Goal: Task Accomplishment & Management: Use online tool/utility

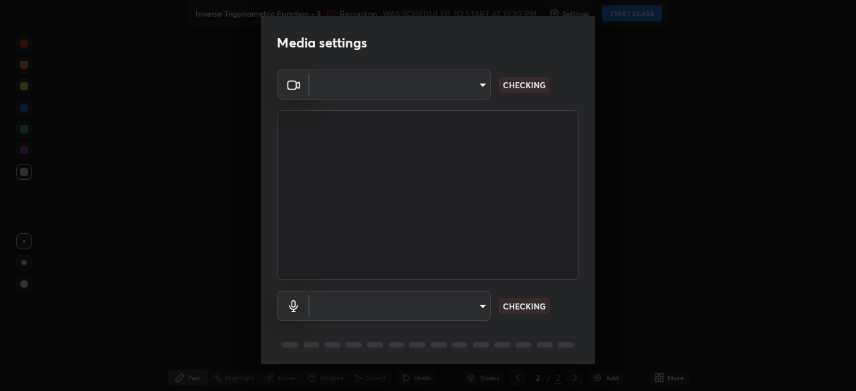
type input "5b0ce39d11be3a435715daab6ad7fa25508616855f5d18a60cdf0faa8df0ce2b"
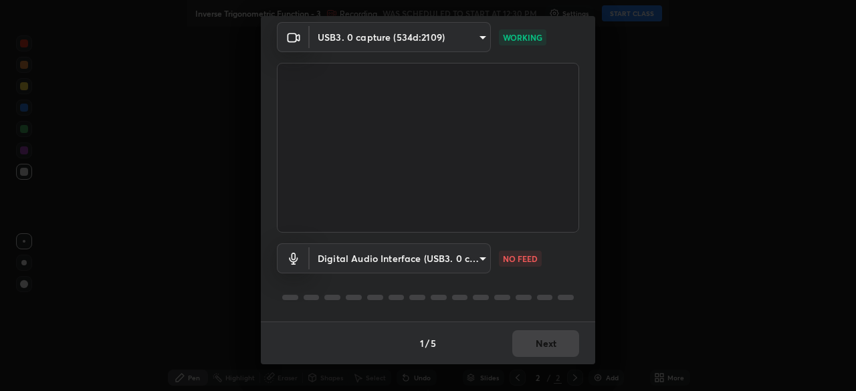
click at [479, 260] on body "Erase all Inverse Trigonometric Function - 3 Recording WAS SCHEDULED TO START A…" at bounding box center [428, 195] width 856 height 391
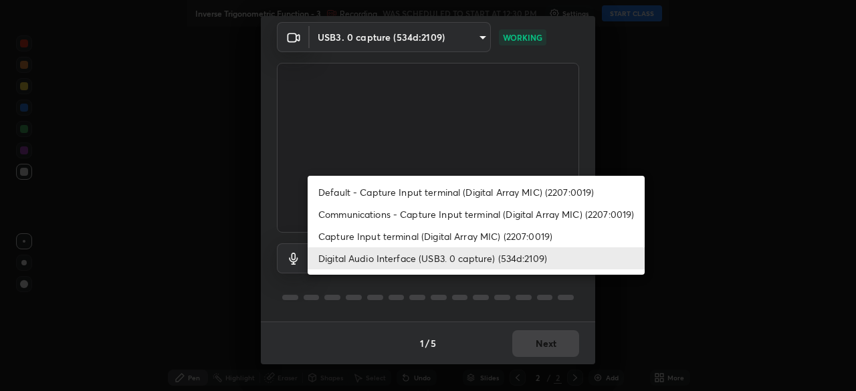
click at [491, 237] on li "Capture Input terminal (Digital Array MIC) (2207:0019)" at bounding box center [476, 236] width 337 height 22
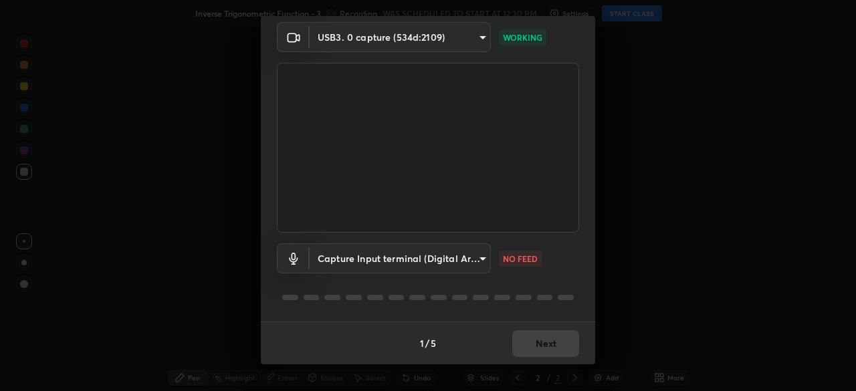
click at [474, 259] on body "Erase all Inverse Trigonometric Function - 3 Recording WAS SCHEDULED TO START A…" at bounding box center [428, 195] width 856 height 391
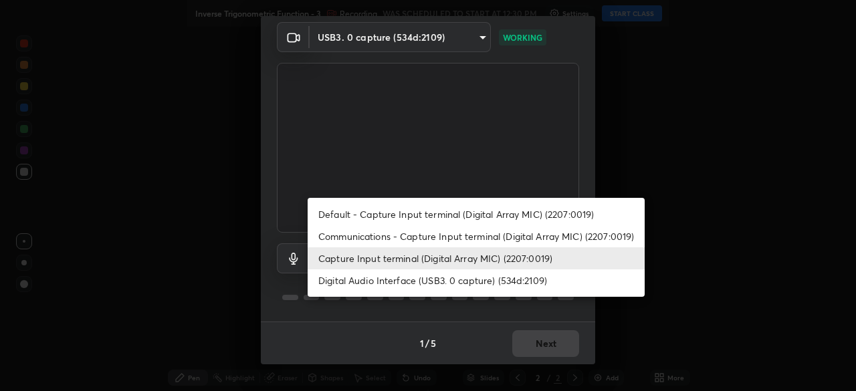
click at [481, 279] on li "Digital Audio Interface (USB3. 0 capture) (534d:2109)" at bounding box center [476, 280] width 337 height 22
type input "a79e2c37a3e820974fa073ddb46aa6e630d5ecfd19982edee8f34e1274aecea6"
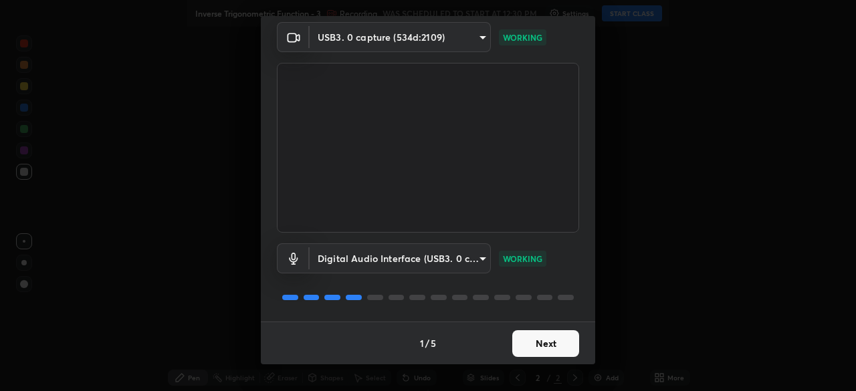
click at [546, 344] on button "Next" at bounding box center [545, 343] width 67 height 27
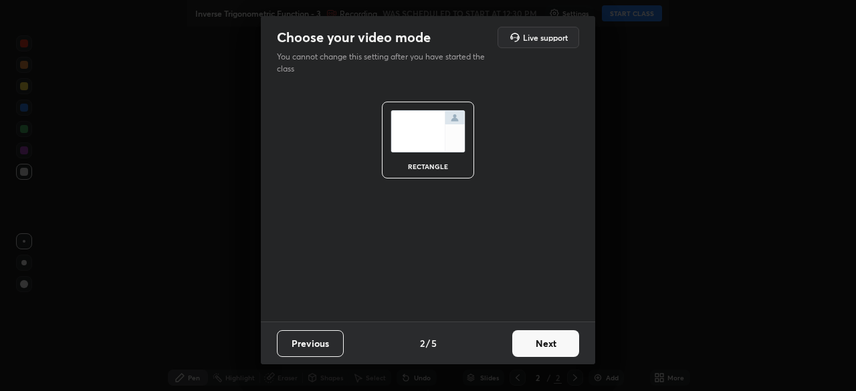
scroll to position [0, 0]
click at [548, 343] on button "Next" at bounding box center [545, 343] width 67 height 27
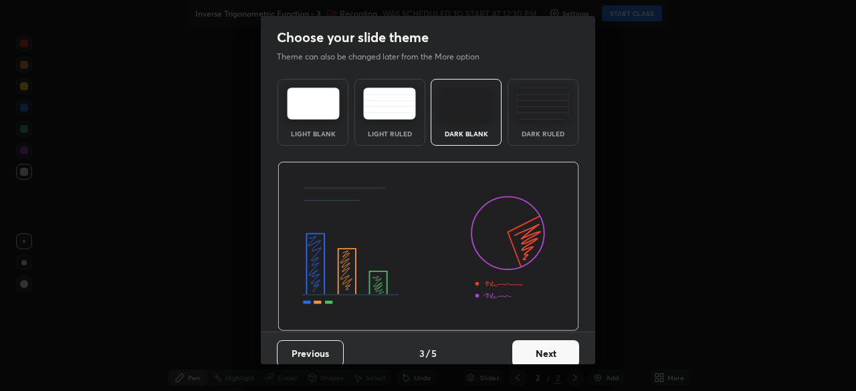
click at [553, 346] on button "Next" at bounding box center [545, 353] width 67 height 27
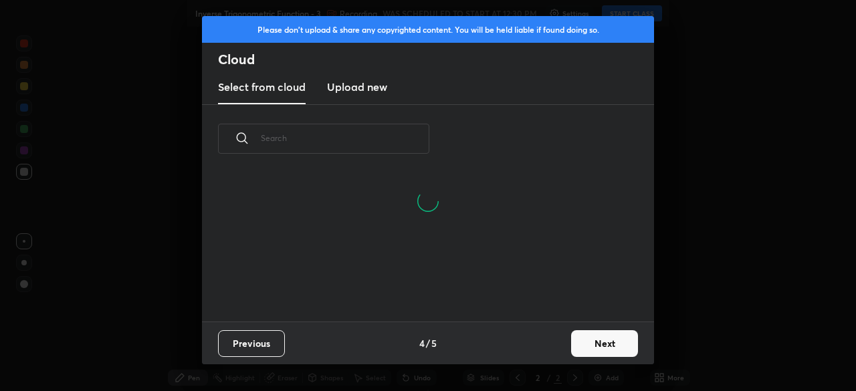
click at [582, 345] on button "Next" at bounding box center [604, 343] width 67 height 27
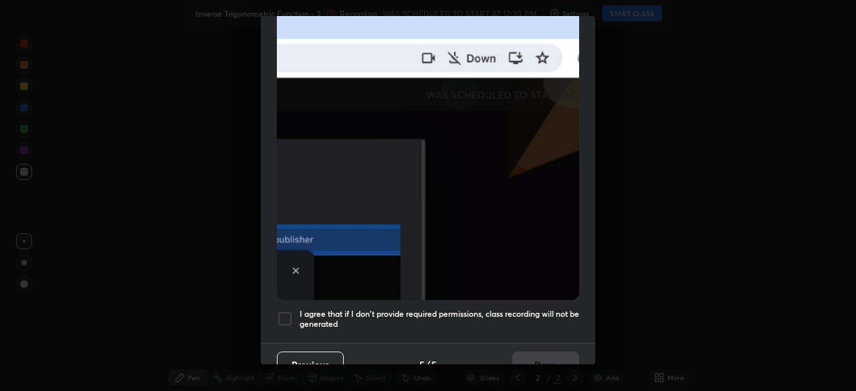
scroll to position [320, 0]
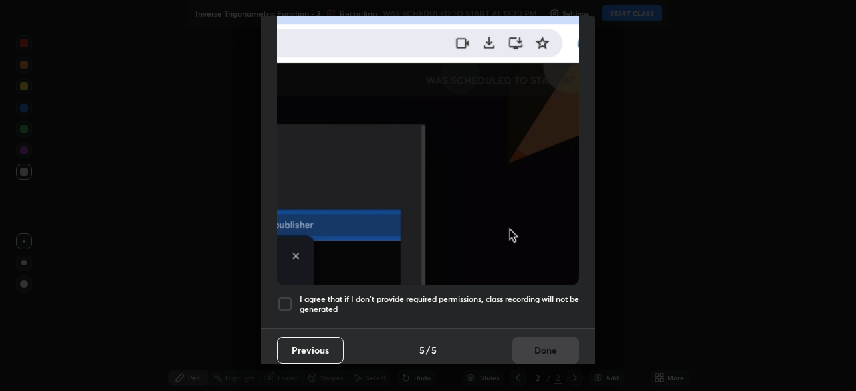
click at [491, 316] on div "Allow "Download multiple files" if prompted: If download blocked popup comes, o…" at bounding box center [428, 46] width 334 height 563
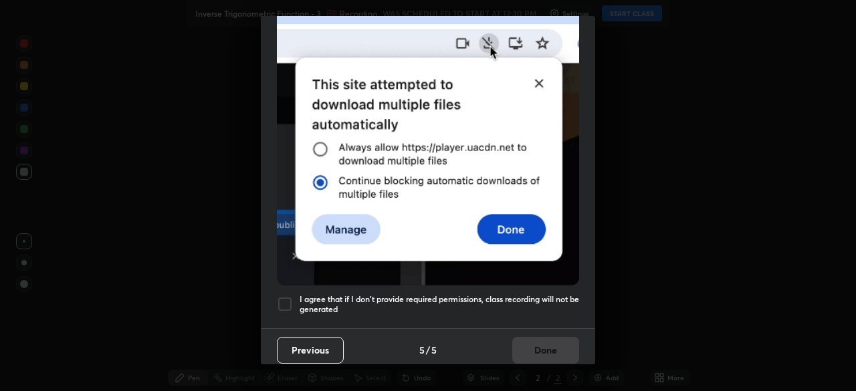
click at [515, 302] on h5 "I agree that if I don't provide required permissions, class recording will not …" at bounding box center [439, 304] width 279 height 21
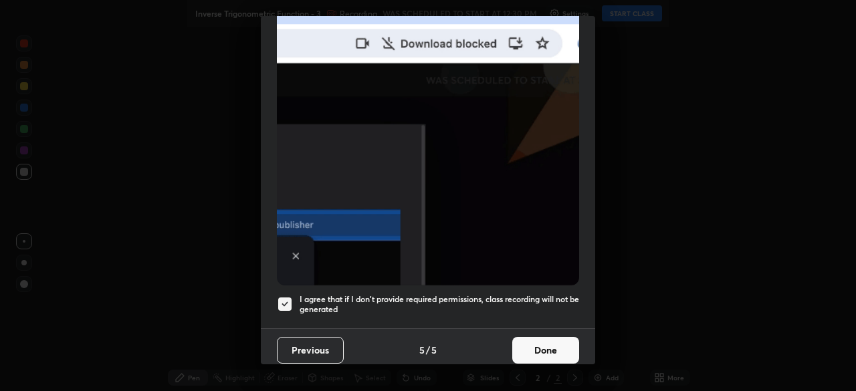
click at [541, 340] on button "Done" at bounding box center [545, 350] width 67 height 27
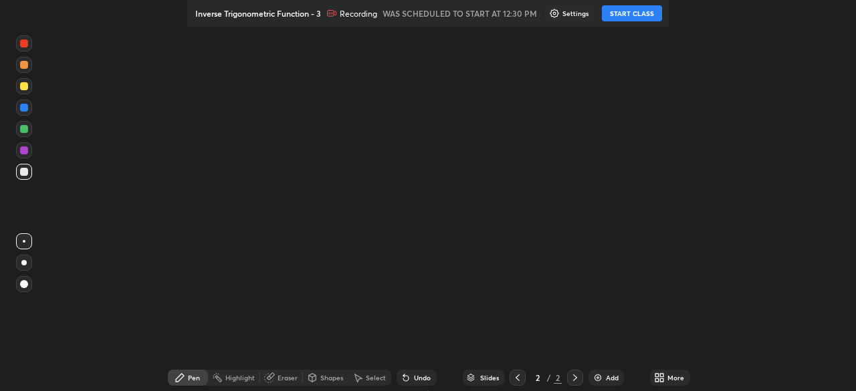
click at [546, 343] on div "Setting up your live class" at bounding box center [428, 195] width 856 height 391
click at [660, 380] on icon at bounding box center [661, 379] width 3 height 3
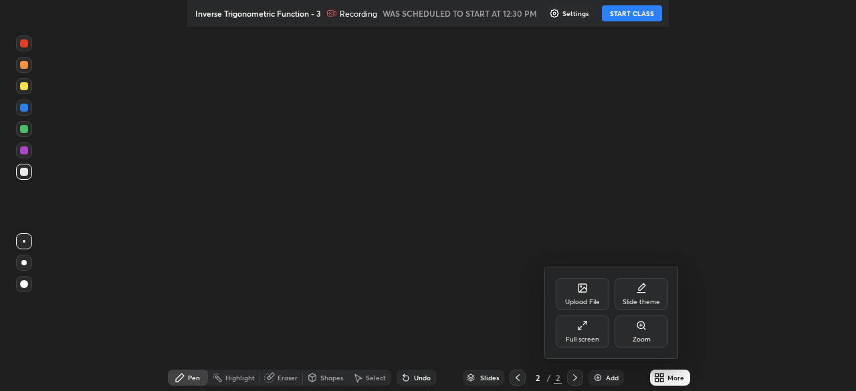
click at [588, 332] on div "Full screen" at bounding box center [582, 332] width 53 height 32
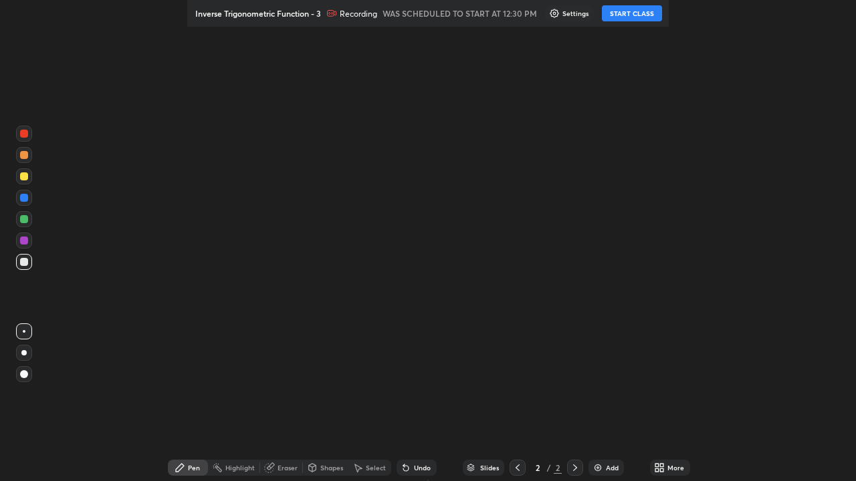
click at [586, 332] on div "Setting up your live class" at bounding box center [428, 240] width 856 height 481
click at [641, 15] on button "START CLASS" at bounding box center [632, 13] width 60 height 16
click at [630, 15] on button "START CLASS" at bounding box center [632, 13] width 60 height 16
click at [200, 390] on div "Pen" at bounding box center [194, 468] width 12 height 7
click at [51, 52] on div "Setting up your live class" at bounding box center [428, 240] width 856 height 481
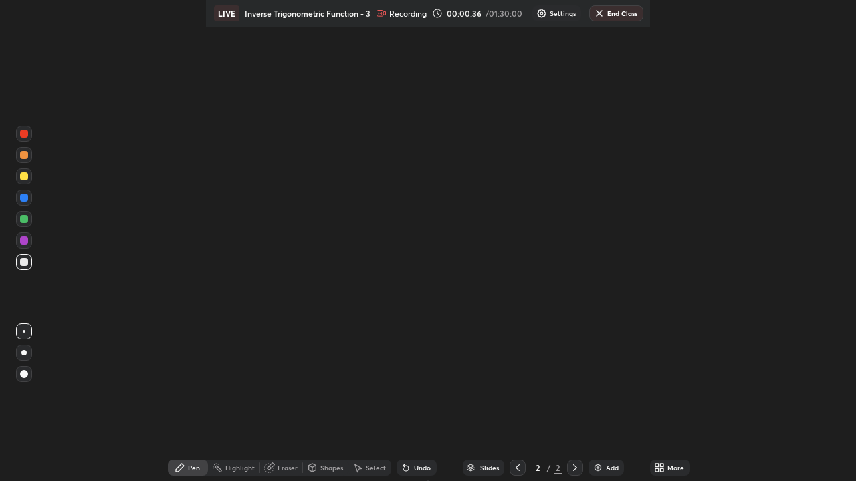
click at [19, 235] on div at bounding box center [24, 241] width 16 height 16
click at [21, 264] on div at bounding box center [24, 262] width 8 height 8
click at [600, 390] on img at bounding box center [597, 468] width 11 height 11
click at [197, 390] on div "Pen" at bounding box center [194, 468] width 12 height 7
click at [184, 390] on icon at bounding box center [180, 468] width 8 height 8
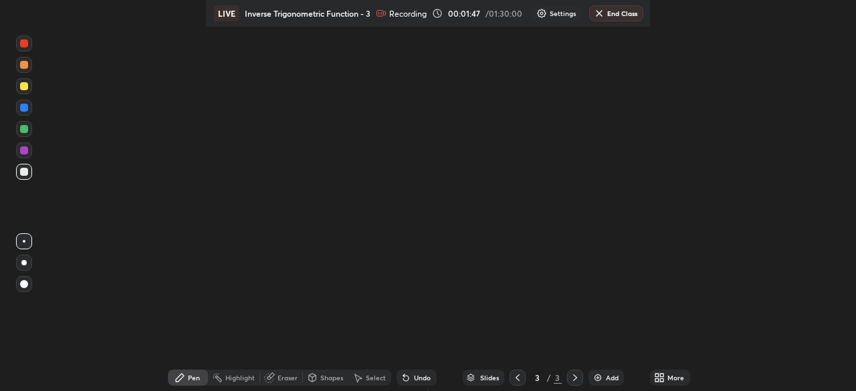
click at [189, 370] on div "Pen" at bounding box center [188, 378] width 40 height 16
click at [184, 379] on icon at bounding box center [180, 378] width 8 height 8
click at [185, 380] on icon at bounding box center [180, 377] width 11 height 11
click at [221, 322] on div "Setting up your live class" at bounding box center [428, 195] width 856 height 391
click at [25, 241] on div at bounding box center [24, 241] width 3 height 3
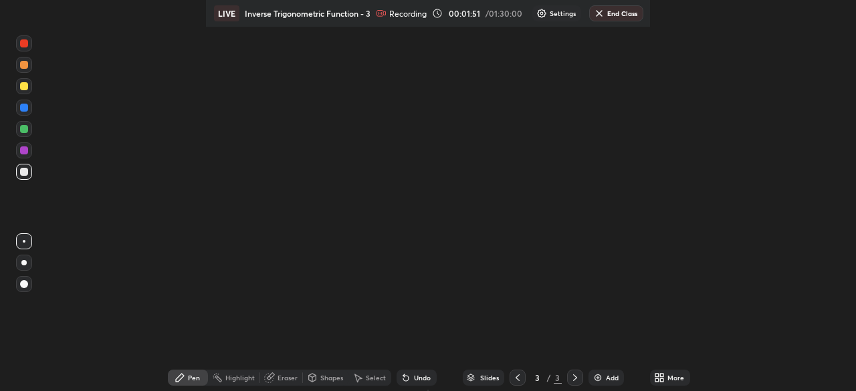
click at [23, 261] on div at bounding box center [23, 262] width 5 height 5
click at [24, 241] on div at bounding box center [24, 241] width 3 height 3
click at [23, 172] on div at bounding box center [24, 172] width 8 height 8
click at [24, 170] on div at bounding box center [24, 172] width 8 height 8
click at [23, 152] on div at bounding box center [24, 150] width 8 height 8
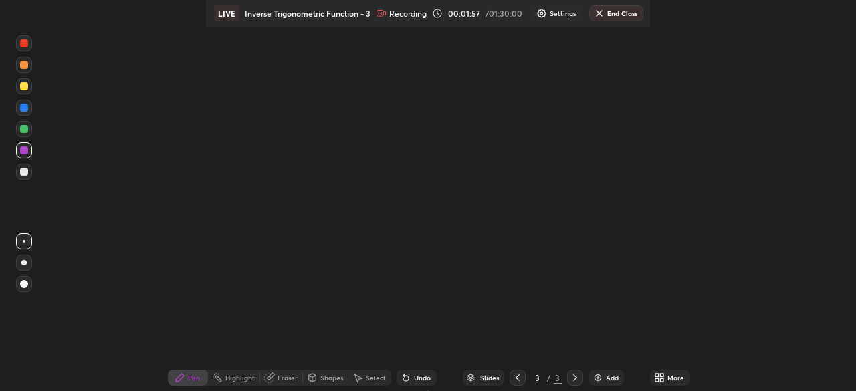
click at [21, 129] on div at bounding box center [24, 129] width 8 height 8
click at [21, 151] on div at bounding box center [24, 150] width 8 height 8
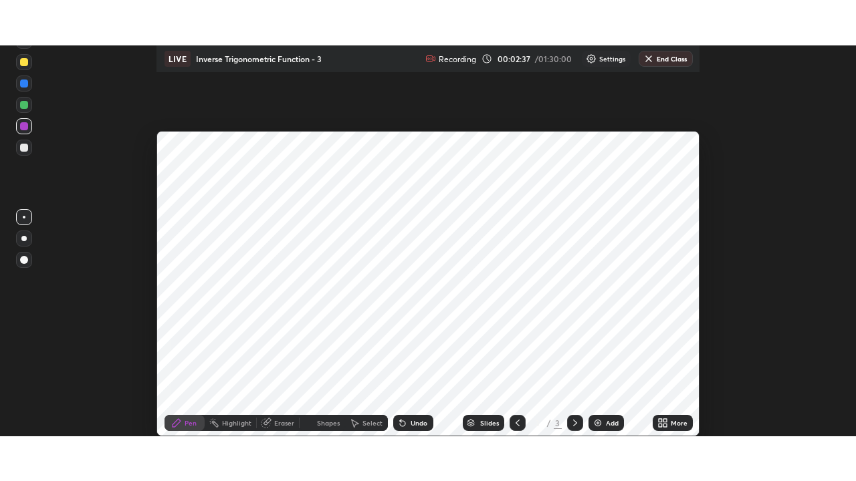
scroll to position [391, 856]
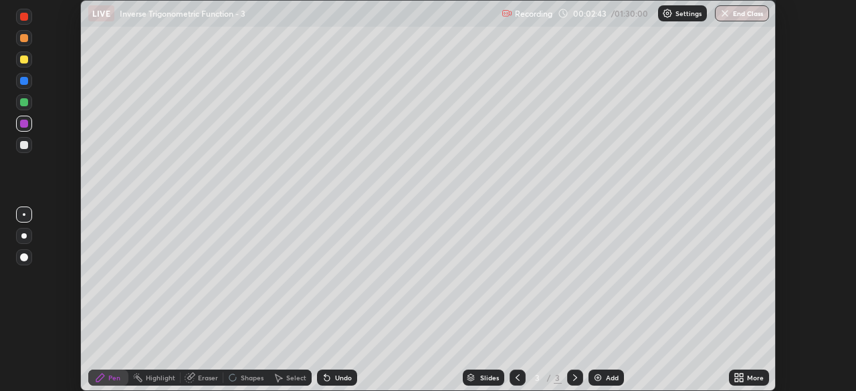
click at [734, 373] on icon at bounding box center [738, 377] width 11 height 11
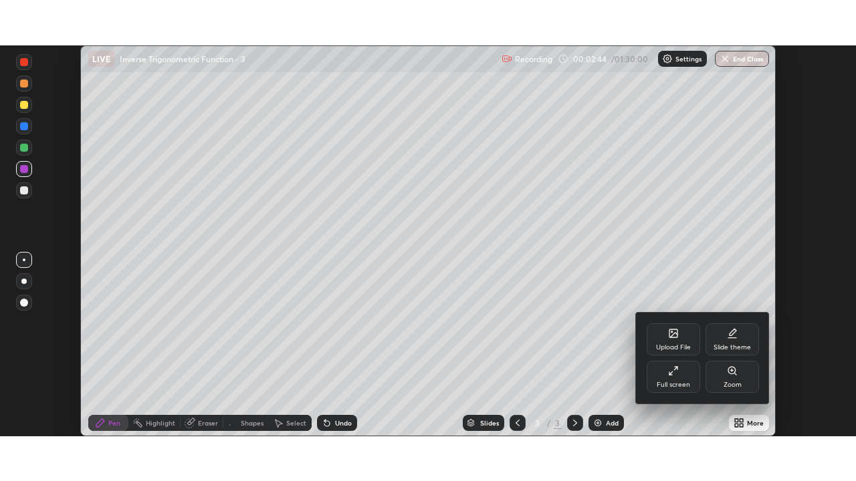
scroll to position [481, 856]
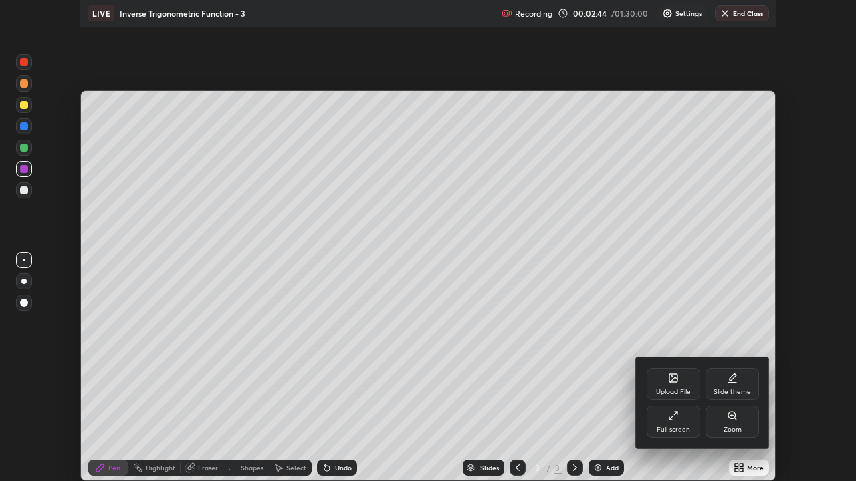
click at [675, 390] on div "Upload File" at bounding box center [673, 392] width 35 height 7
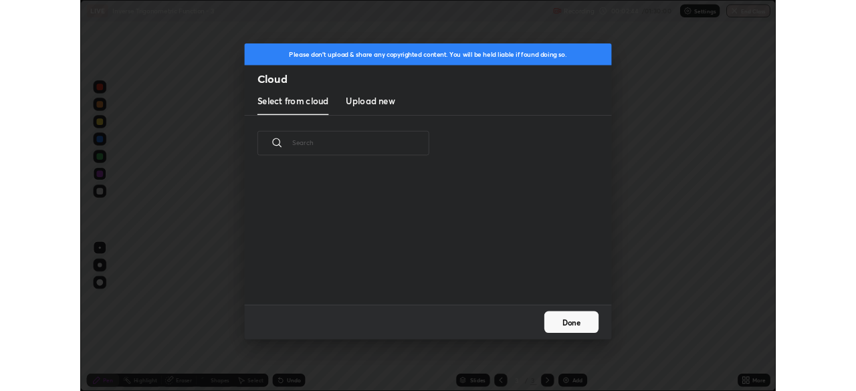
scroll to position [164, 429]
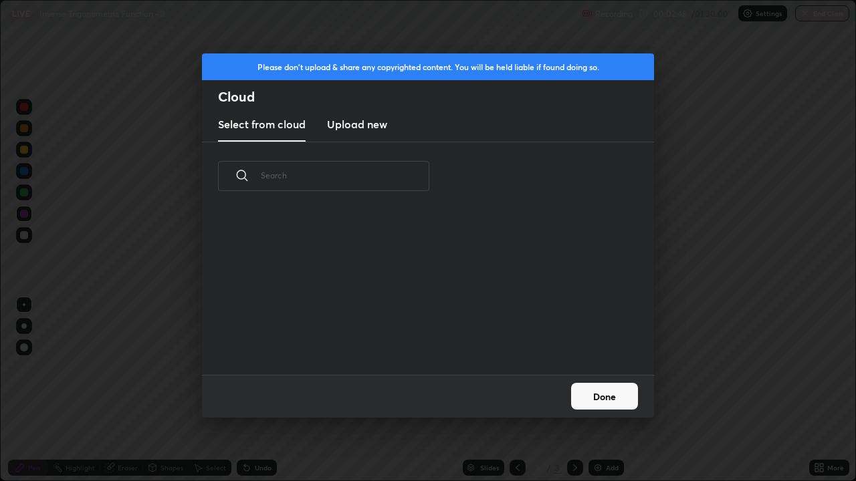
click at [604, 390] on button "Done" at bounding box center [604, 396] width 67 height 27
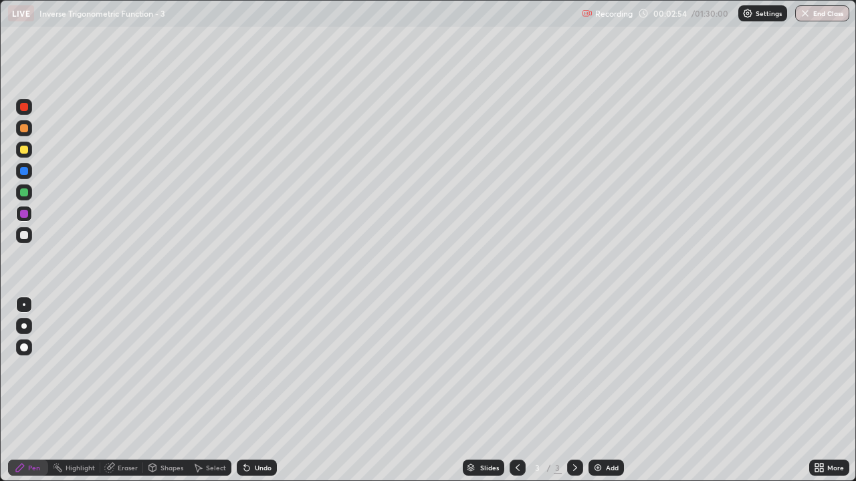
click at [264, 390] on div "Undo" at bounding box center [263, 468] width 17 height 7
click at [255, 390] on div "Undo" at bounding box center [263, 468] width 17 height 7
click at [26, 235] on div at bounding box center [24, 235] width 8 height 8
click at [257, 390] on div "Undo" at bounding box center [263, 468] width 17 height 7
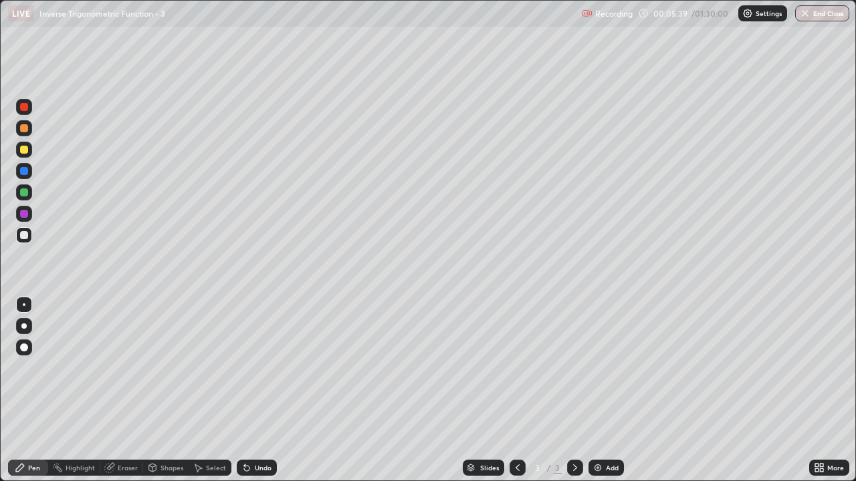
click at [252, 390] on div "Undo" at bounding box center [257, 468] width 40 height 16
click at [245, 390] on icon at bounding box center [246, 468] width 5 height 5
click at [255, 390] on div "Undo" at bounding box center [263, 468] width 17 height 7
click at [604, 390] on div "Add" at bounding box center [605, 468] width 35 height 16
click at [259, 390] on div "Undo" at bounding box center [263, 468] width 17 height 7
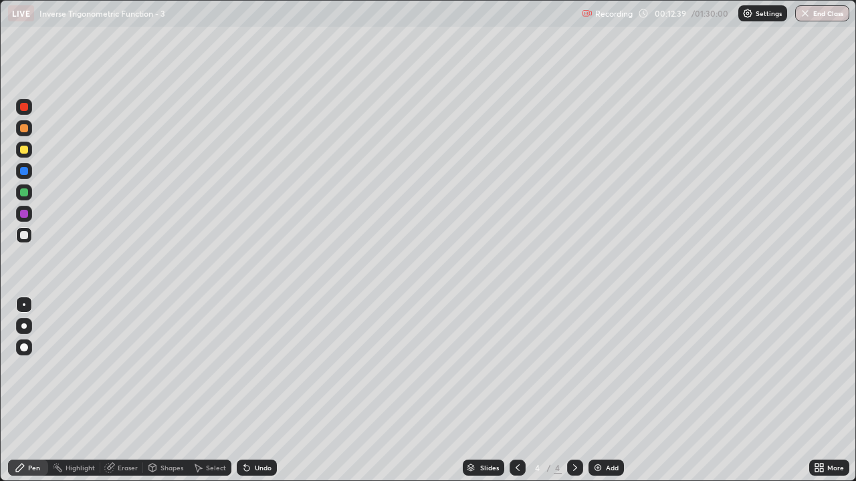
click at [257, 390] on div "Undo" at bounding box center [257, 468] width 40 height 16
click at [255, 390] on div "Undo" at bounding box center [263, 468] width 17 height 7
click at [263, 390] on div "Undo" at bounding box center [263, 468] width 17 height 7
click at [262, 390] on div "Undo" at bounding box center [263, 468] width 17 height 7
click at [260, 390] on div "Undo" at bounding box center [263, 468] width 17 height 7
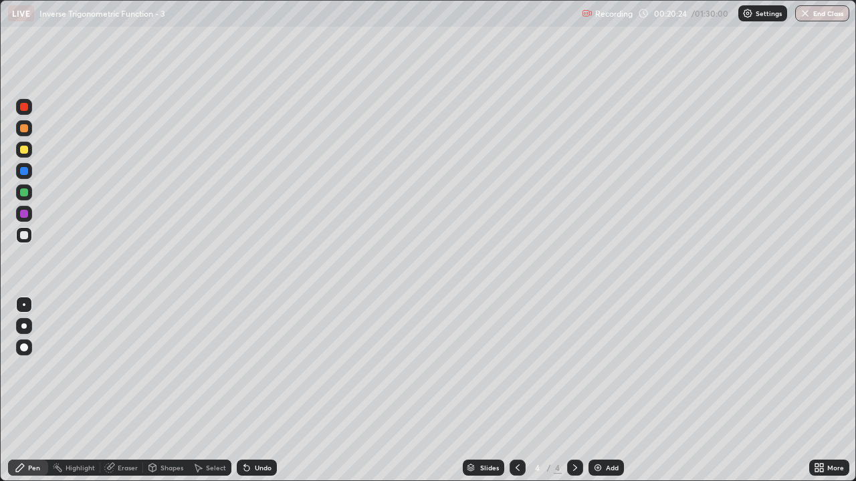
click at [265, 390] on div "Undo" at bounding box center [263, 468] width 17 height 7
click at [206, 390] on div "Select" at bounding box center [216, 468] width 20 height 7
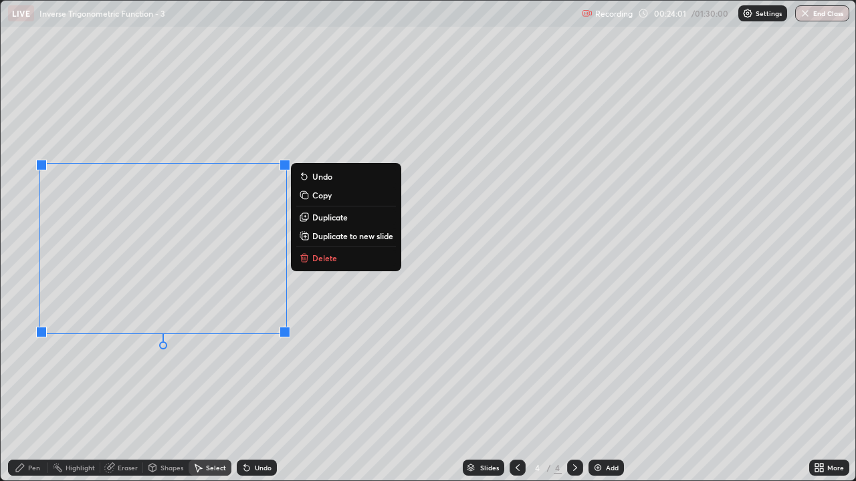
click at [322, 238] on p "Duplicate to new slide" at bounding box center [352, 236] width 81 height 11
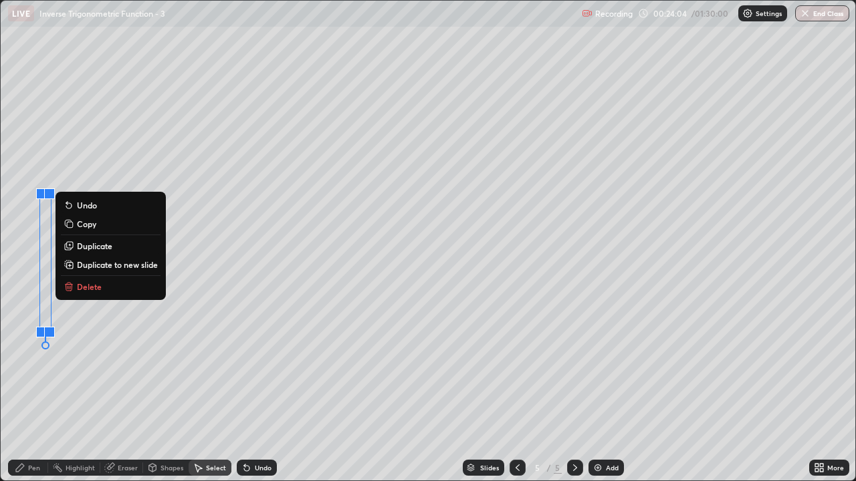
click at [82, 286] on p "Delete" at bounding box center [89, 286] width 25 height 11
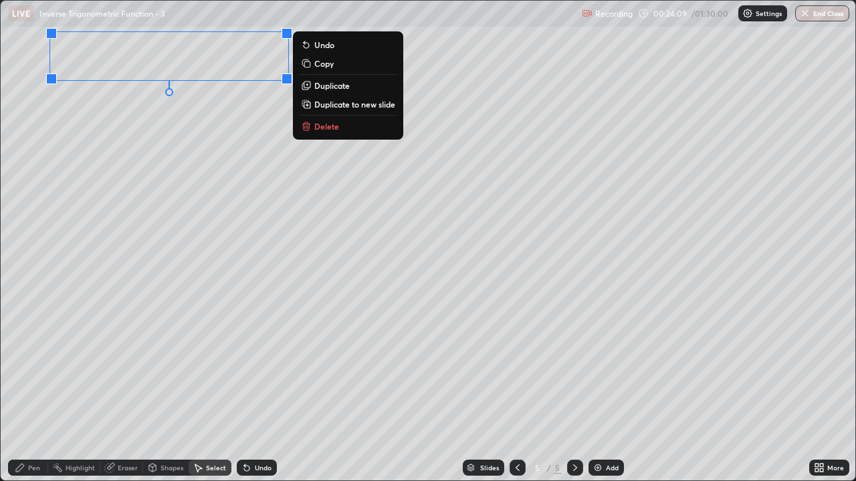
click at [31, 390] on div "Pen" at bounding box center [34, 468] width 12 height 7
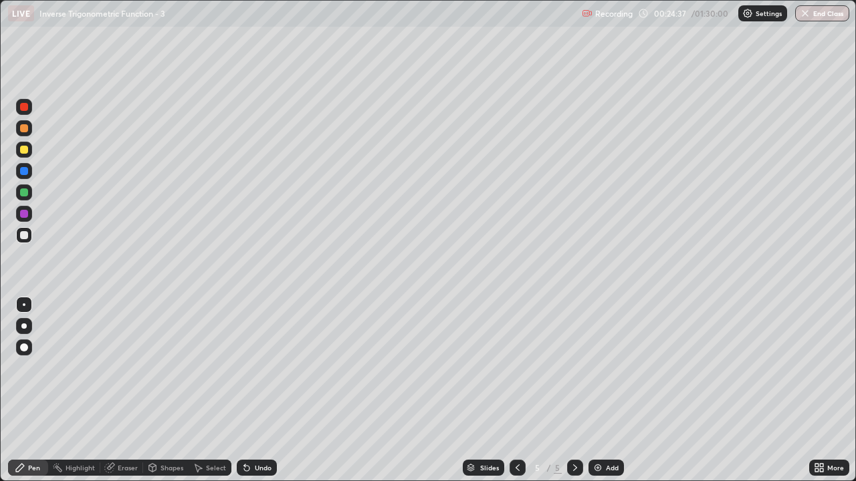
click at [257, 390] on div "Undo" at bounding box center [263, 468] width 17 height 7
click at [259, 390] on div "Undo" at bounding box center [263, 468] width 17 height 7
click at [252, 390] on div "Undo" at bounding box center [257, 468] width 40 height 16
click at [25, 150] on div at bounding box center [24, 150] width 8 height 8
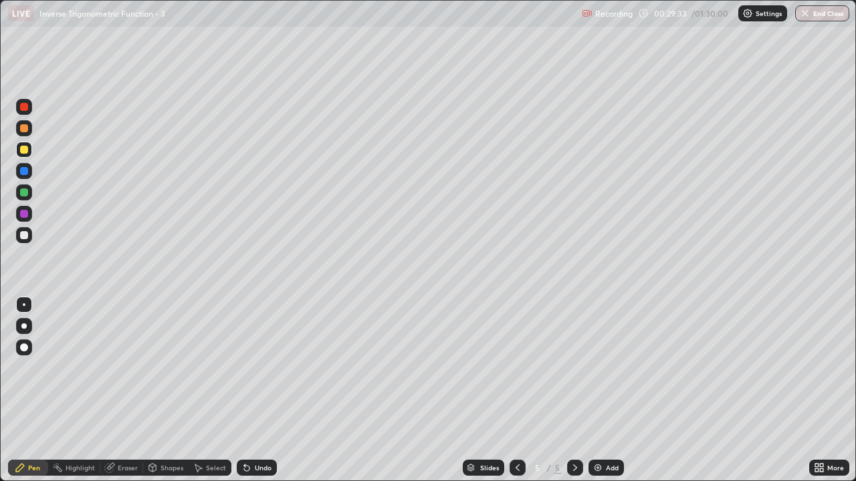
click at [264, 390] on div "Undo" at bounding box center [263, 468] width 17 height 7
click at [267, 390] on div "Undo" at bounding box center [263, 468] width 17 height 7
click at [516, 390] on icon at bounding box center [517, 468] width 11 height 11
click at [573, 390] on icon at bounding box center [575, 468] width 11 height 11
click at [594, 390] on img at bounding box center [597, 468] width 11 height 11
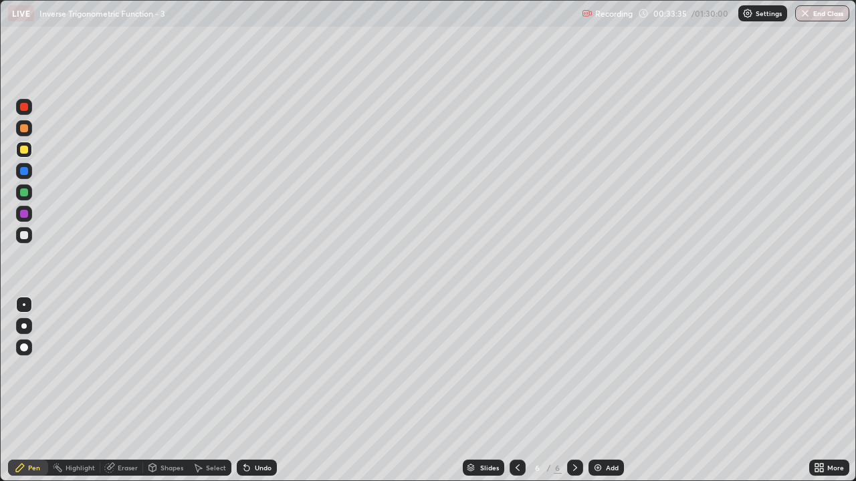
click at [24, 234] on div at bounding box center [24, 235] width 8 height 8
click at [263, 390] on div "Undo" at bounding box center [263, 468] width 17 height 7
click at [265, 390] on div "Undo" at bounding box center [263, 468] width 17 height 7
click at [269, 390] on div "Undo" at bounding box center [263, 468] width 17 height 7
click at [250, 390] on div "Undo" at bounding box center [257, 468] width 40 height 16
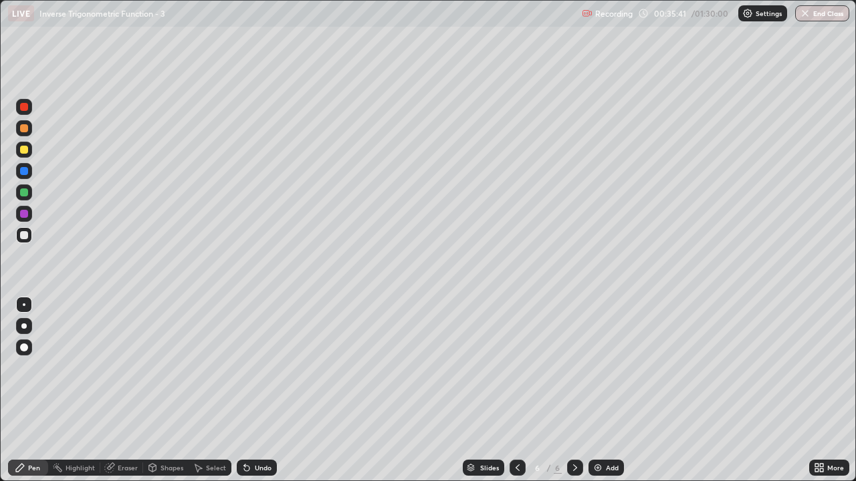
click at [254, 390] on div "Undo" at bounding box center [257, 468] width 40 height 16
click at [259, 390] on div "Undo" at bounding box center [257, 468] width 40 height 16
click at [255, 390] on div "Undo" at bounding box center [263, 468] width 17 height 7
click at [208, 390] on div "Select" at bounding box center [216, 468] width 20 height 7
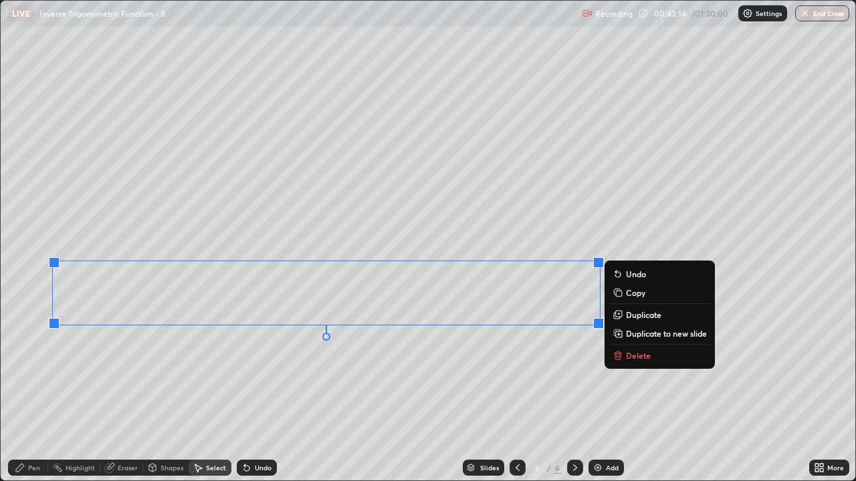
click at [632, 334] on p "Duplicate to new slide" at bounding box center [666, 333] width 81 height 11
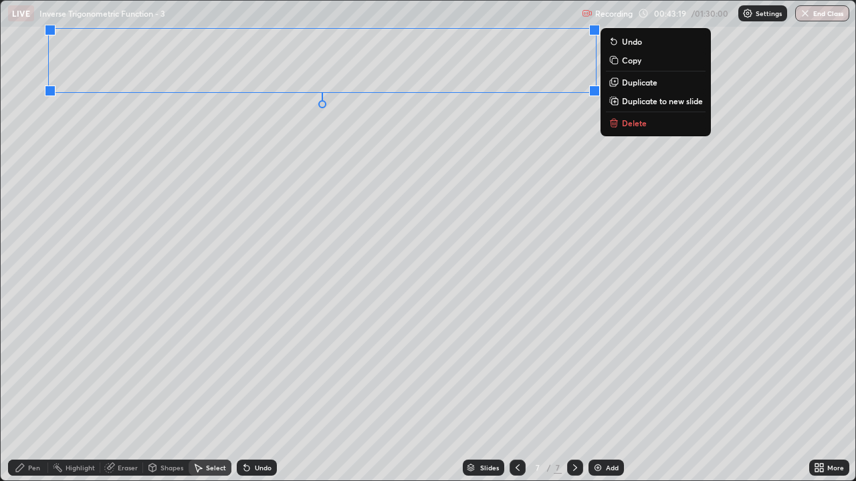
click at [84, 158] on div "0 ° Undo Copy Duplicate Duplicate to new slide Delete" at bounding box center [428, 241] width 854 height 480
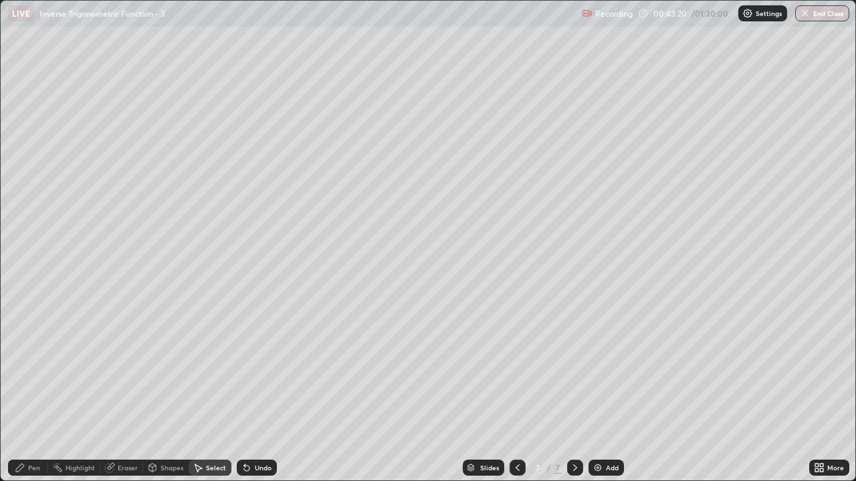
click at [27, 390] on div "Pen" at bounding box center [28, 468] width 40 height 16
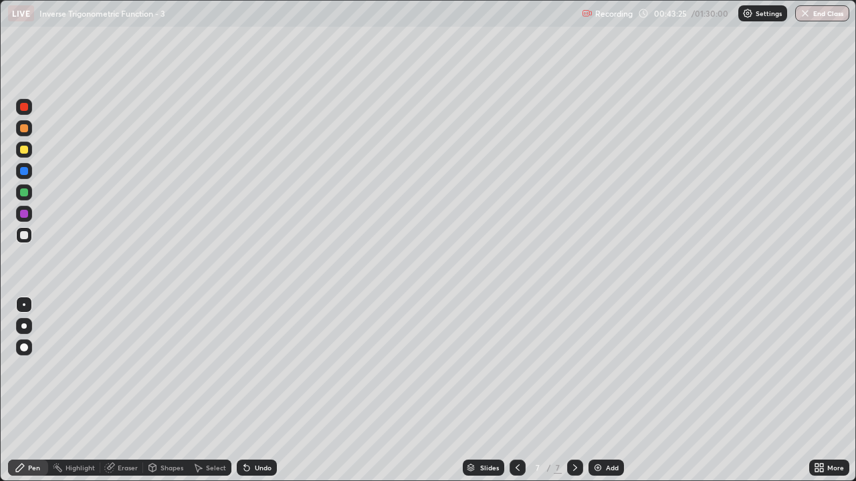
click at [263, 390] on div "Undo" at bounding box center [263, 468] width 17 height 7
click at [259, 390] on div "Undo" at bounding box center [263, 468] width 17 height 7
click at [25, 151] on div at bounding box center [24, 150] width 8 height 8
click at [23, 234] on div at bounding box center [24, 235] width 8 height 8
click at [24, 150] on div at bounding box center [24, 150] width 8 height 8
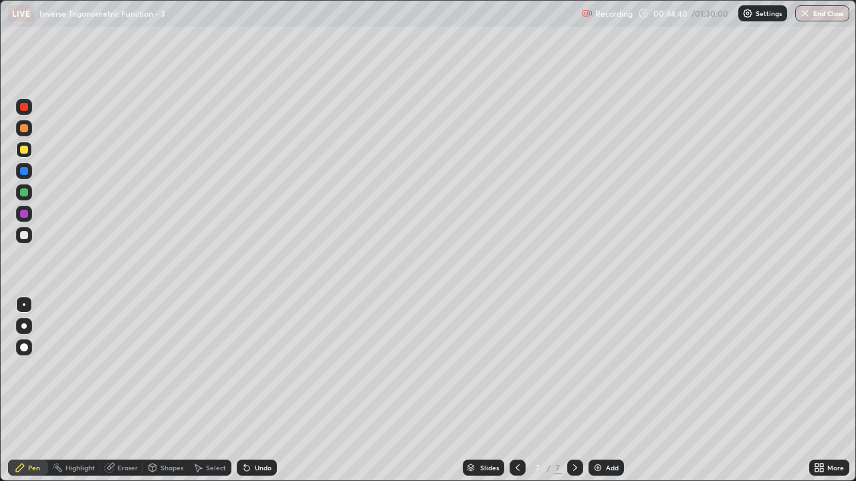
click at [24, 236] on div at bounding box center [24, 235] width 8 height 8
click at [255, 390] on div "Undo" at bounding box center [263, 468] width 17 height 7
click at [261, 390] on div "Undo" at bounding box center [257, 468] width 40 height 16
click at [257, 390] on div "Undo" at bounding box center [263, 468] width 17 height 7
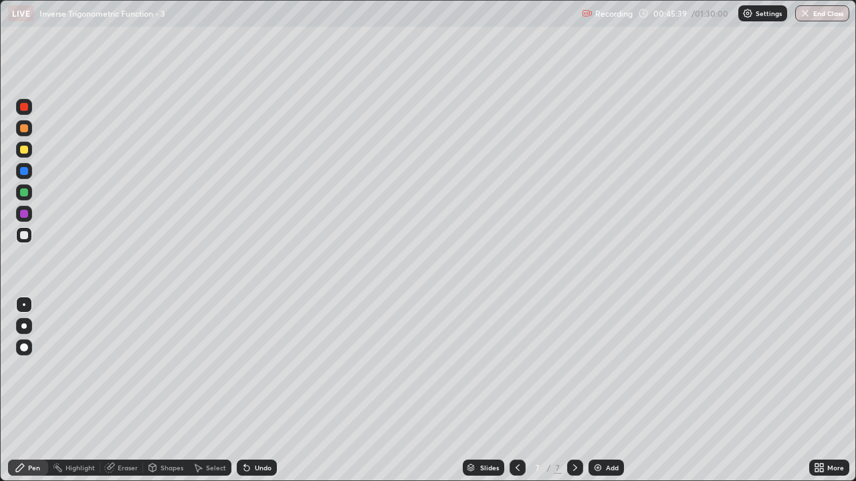
click at [816, 390] on icon at bounding box center [816, 470] width 3 height 3
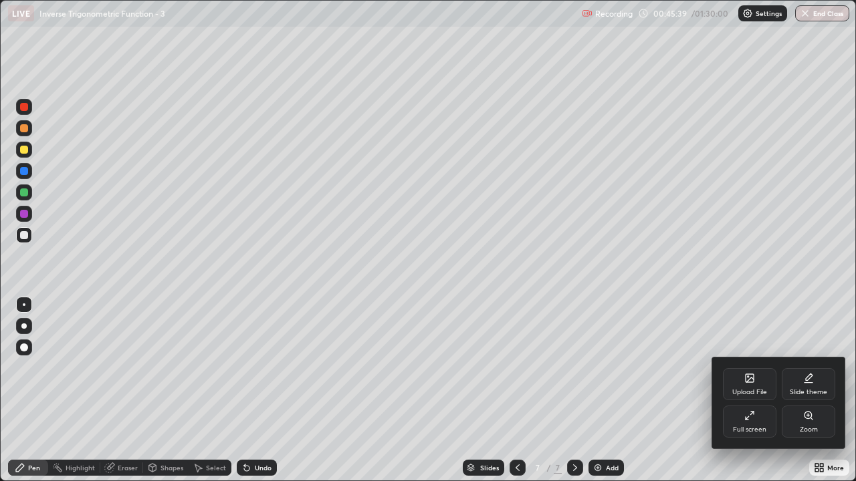
click at [744, 390] on icon at bounding box center [749, 416] width 11 height 11
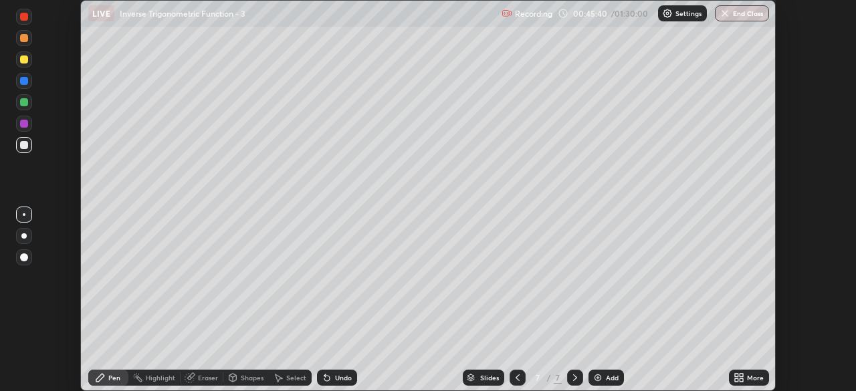
scroll to position [66469, 66004]
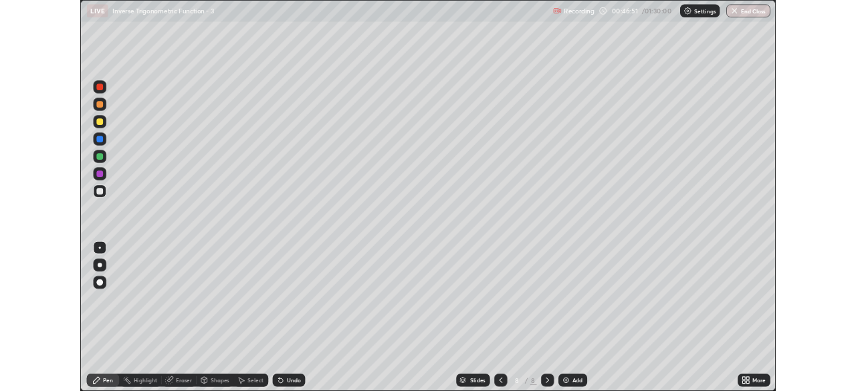
scroll to position [481, 856]
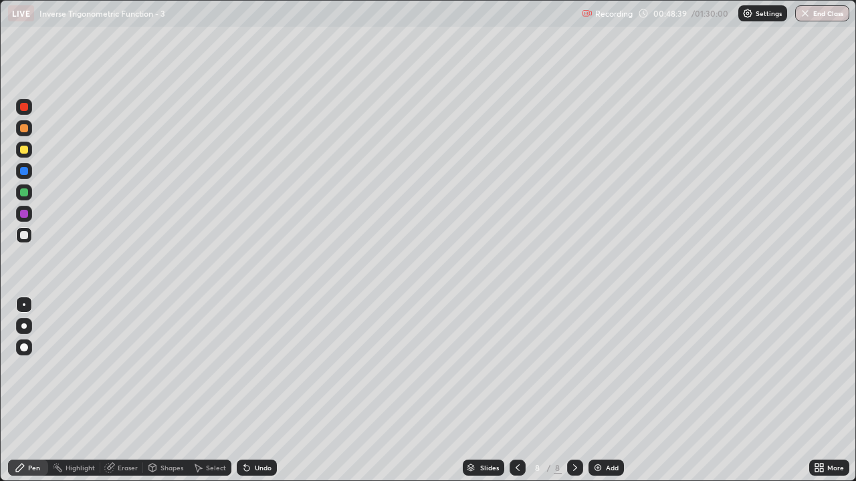
click at [212, 390] on div "Select" at bounding box center [216, 468] width 20 height 7
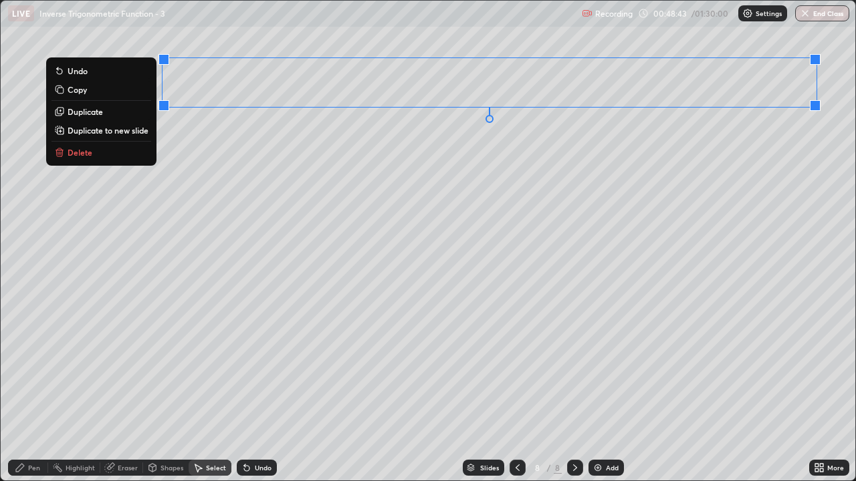
click at [735, 168] on div "0 ° Undo Copy Duplicate Duplicate to new slide Delete" at bounding box center [428, 241] width 854 height 480
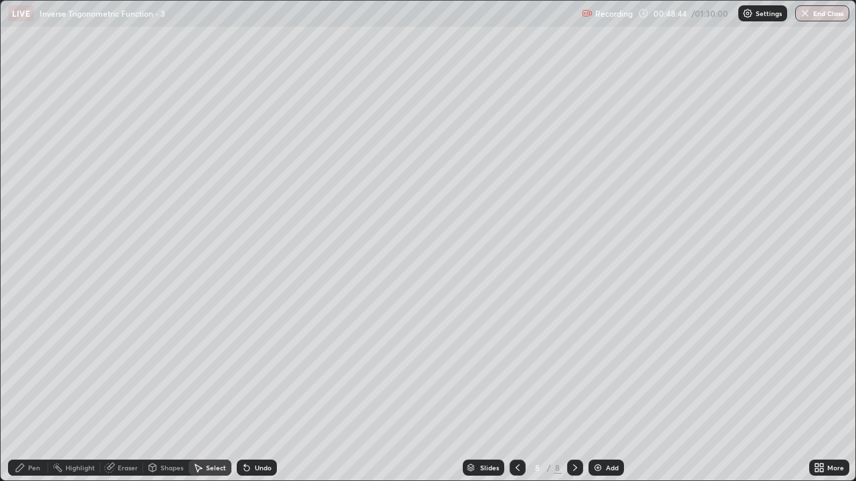
click at [21, 390] on div "Pen" at bounding box center [28, 468] width 40 height 16
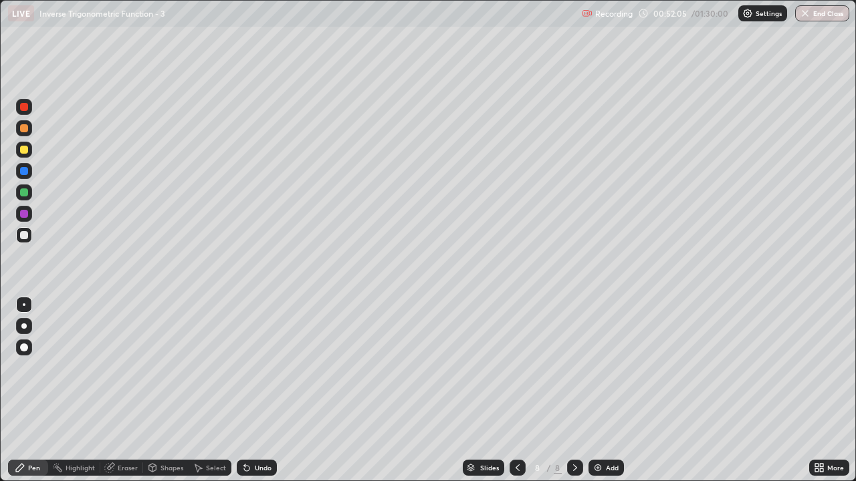
click at [208, 390] on div "Select" at bounding box center [216, 468] width 20 height 7
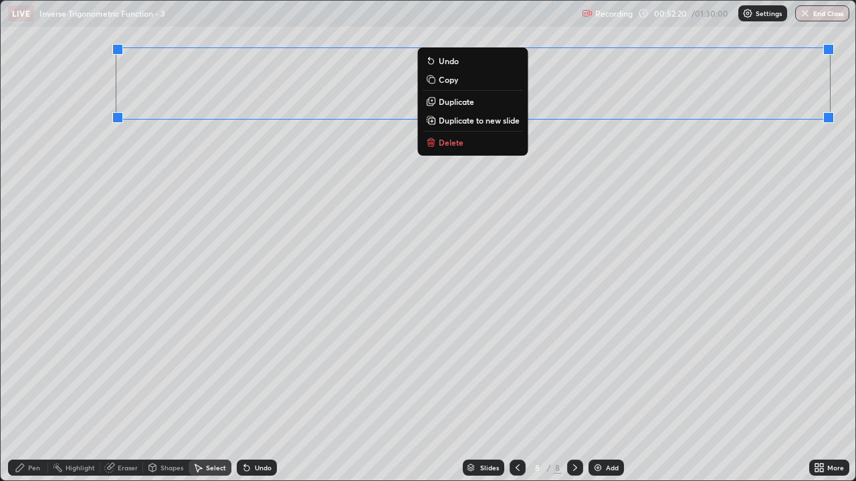
click at [582, 209] on div "0 ° Undo Copy Duplicate Duplicate to new slide Delete" at bounding box center [428, 241] width 854 height 480
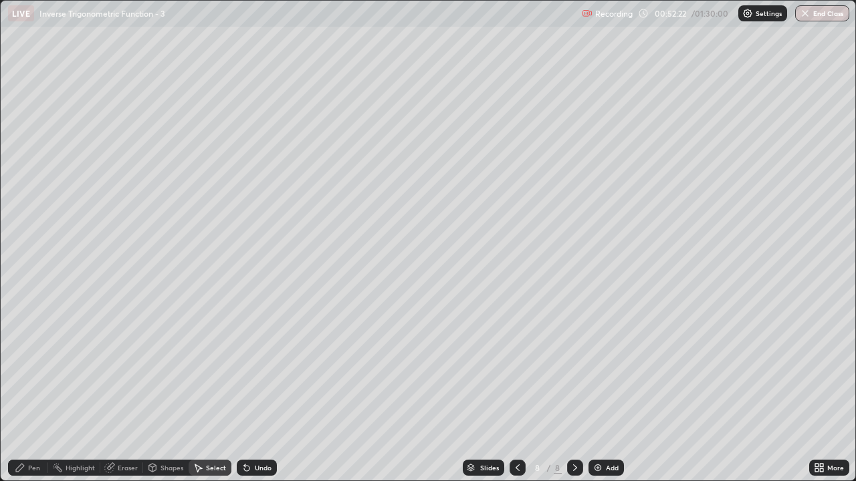
click at [120, 390] on div "Eraser" at bounding box center [121, 468] width 43 height 16
click at [25, 390] on icon at bounding box center [20, 468] width 11 height 11
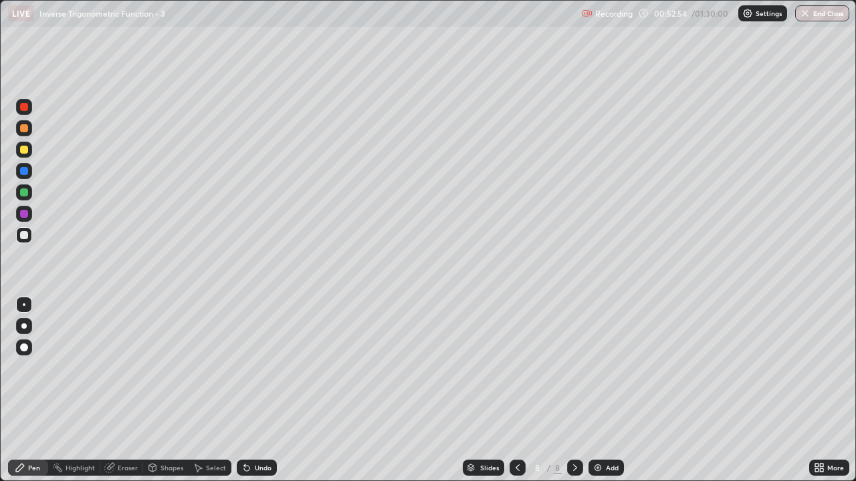
click at [206, 390] on div "Select" at bounding box center [210, 468] width 43 height 16
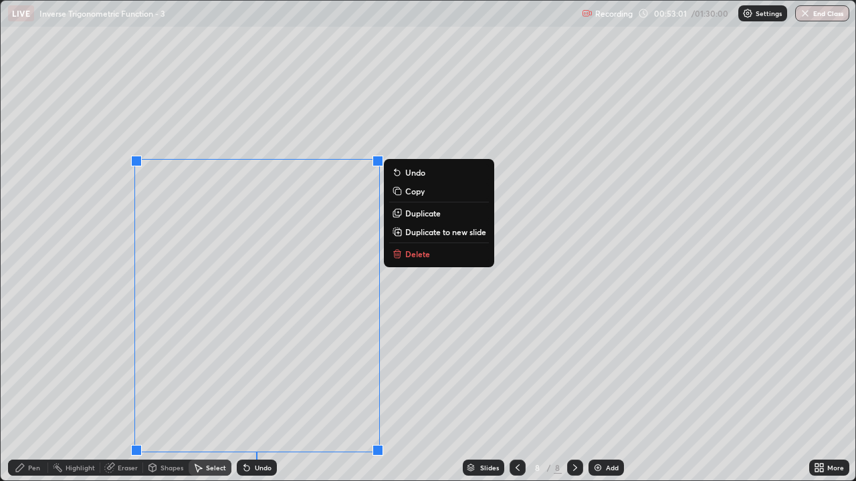
click at [405, 255] on p "Delete" at bounding box center [417, 254] width 25 height 11
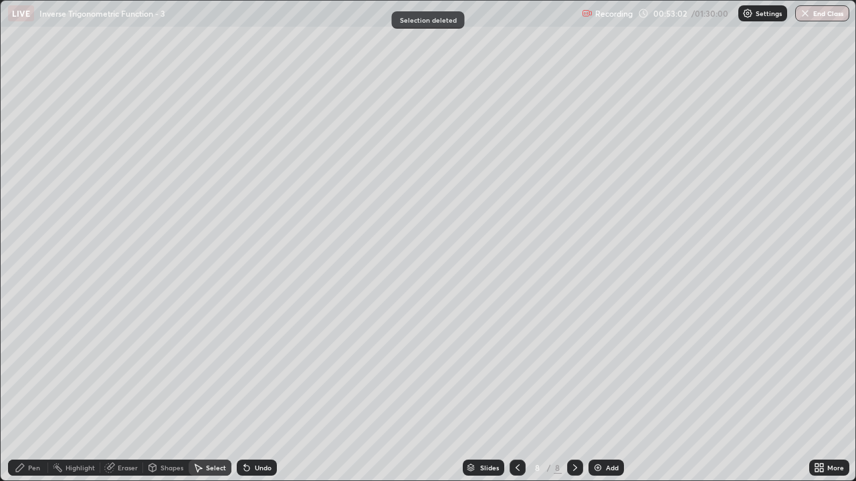
click at [33, 390] on div "Pen" at bounding box center [34, 468] width 12 height 7
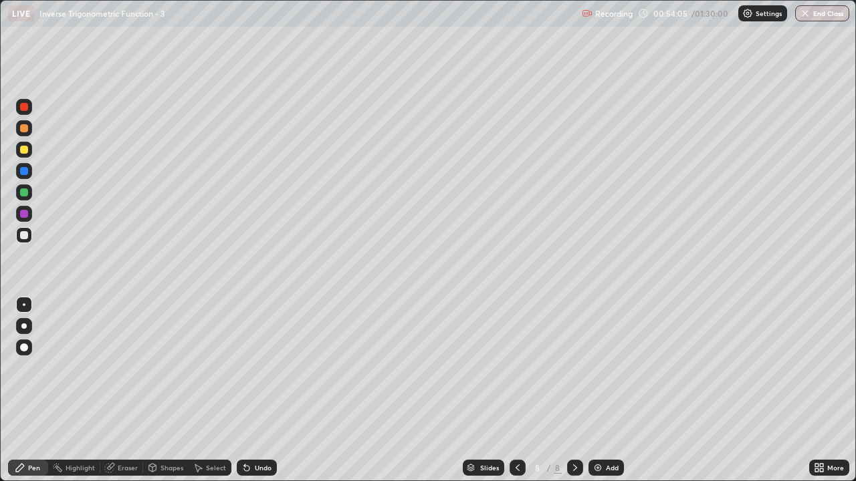
click at [257, 390] on div "Undo" at bounding box center [257, 468] width 40 height 16
click at [260, 390] on div "Undo" at bounding box center [263, 468] width 17 height 7
click at [261, 390] on div "Undo" at bounding box center [263, 468] width 17 height 7
click at [24, 149] on div at bounding box center [24, 150] width 8 height 8
click at [23, 237] on div at bounding box center [24, 235] width 8 height 8
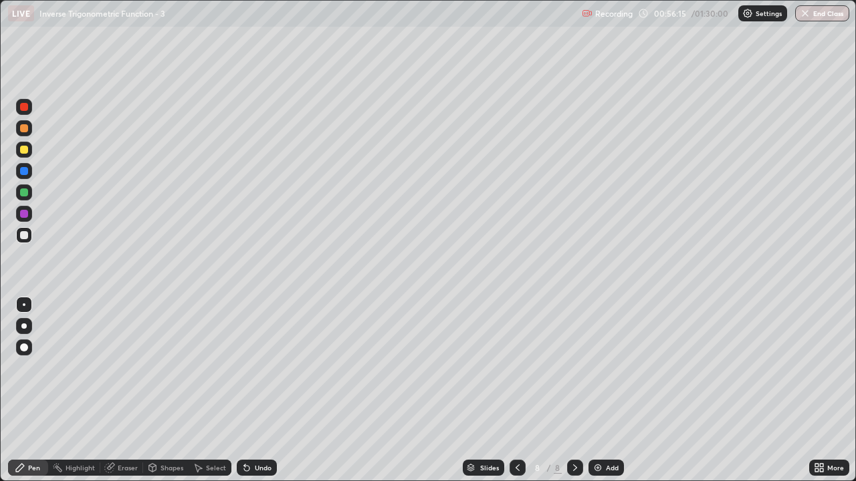
click at [27, 150] on div at bounding box center [24, 150] width 8 height 8
click at [25, 238] on div at bounding box center [24, 235] width 8 height 8
click at [263, 390] on div "Undo" at bounding box center [263, 468] width 17 height 7
click at [259, 390] on div "Undo" at bounding box center [263, 468] width 17 height 7
click at [260, 390] on div "Undo" at bounding box center [263, 468] width 17 height 7
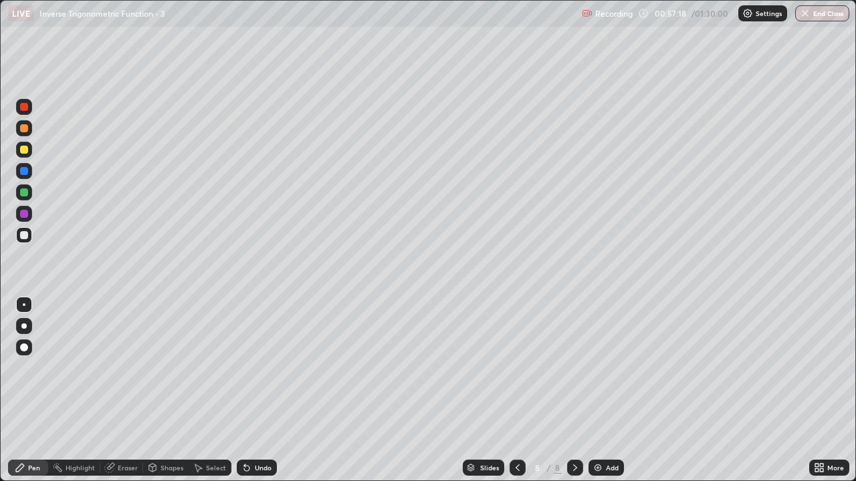
click at [262, 390] on div "Undo" at bounding box center [263, 468] width 17 height 7
click at [263, 390] on div "Undo" at bounding box center [263, 468] width 17 height 7
click at [264, 390] on div "Undo" at bounding box center [263, 468] width 17 height 7
click at [265, 390] on div "Undo" at bounding box center [257, 468] width 40 height 16
click at [263, 390] on div "Undo" at bounding box center [263, 468] width 17 height 7
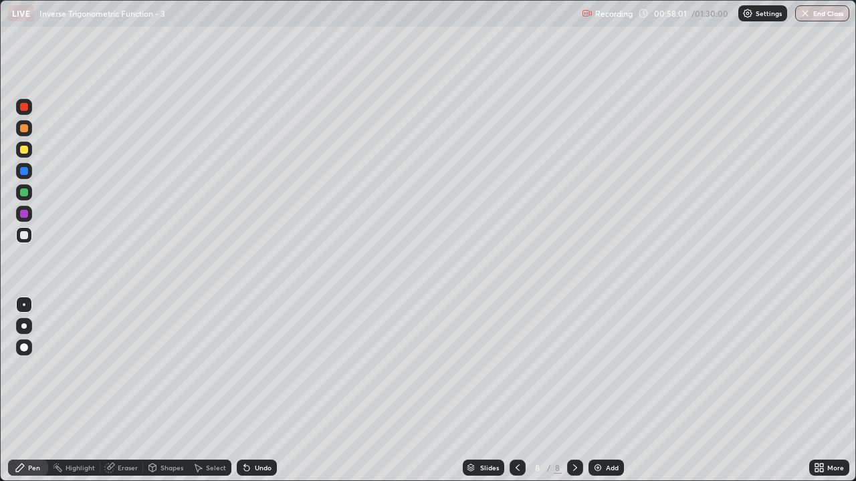
click at [262, 390] on div "Undo" at bounding box center [257, 468] width 40 height 16
click at [261, 390] on div "Undo" at bounding box center [263, 468] width 17 height 7
click at [214, 390] on div "Select" at bounding box center [216, 468] width 20 height 7
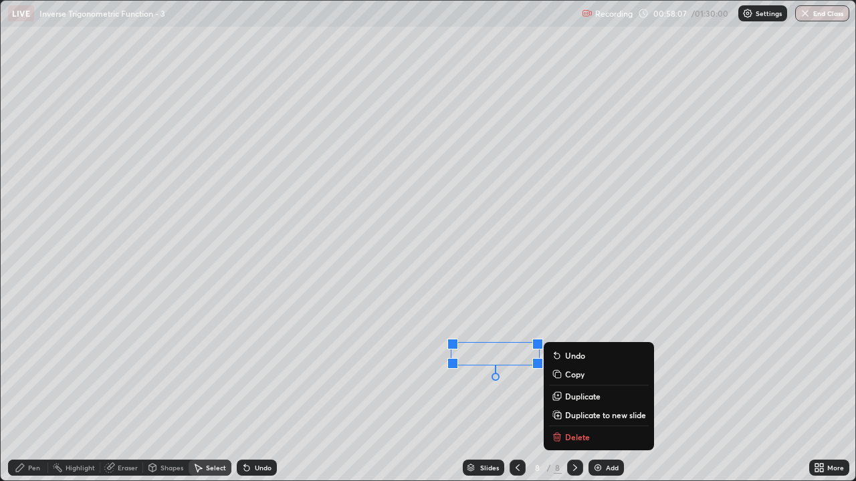
click at [493, 390] on div "0 ° Undo Copy Duplicate Duplicate to new slide Delete" at bounding box center [428, 241] width 854 height 480
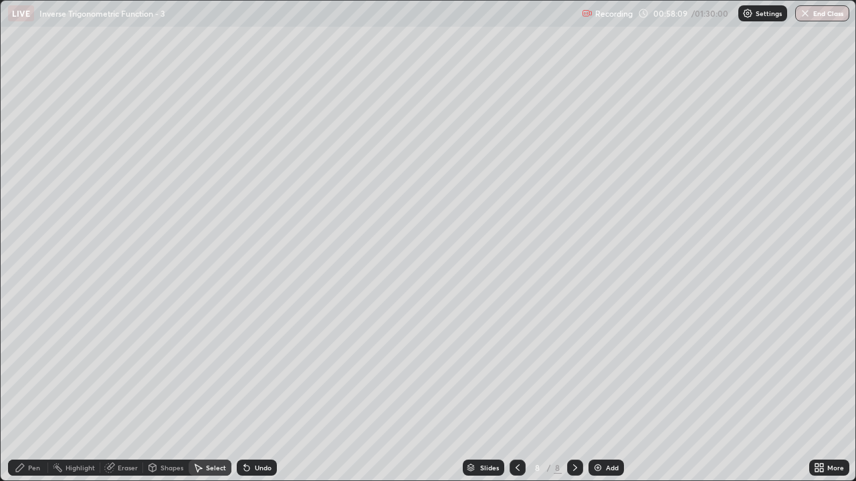
click at [25, 390] on div "Pen" at bounding box center [28, 468] width 40 height 16
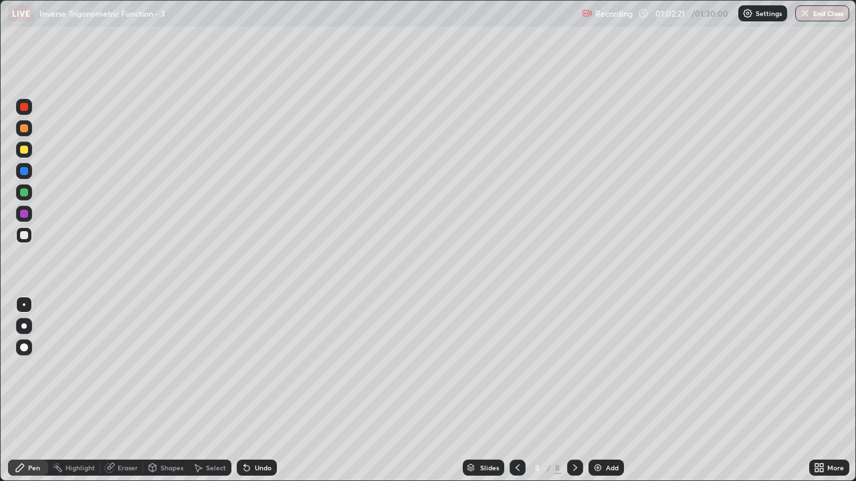
click at [202, 390] on icon at bounding box center [198, 468] width 11 height 11
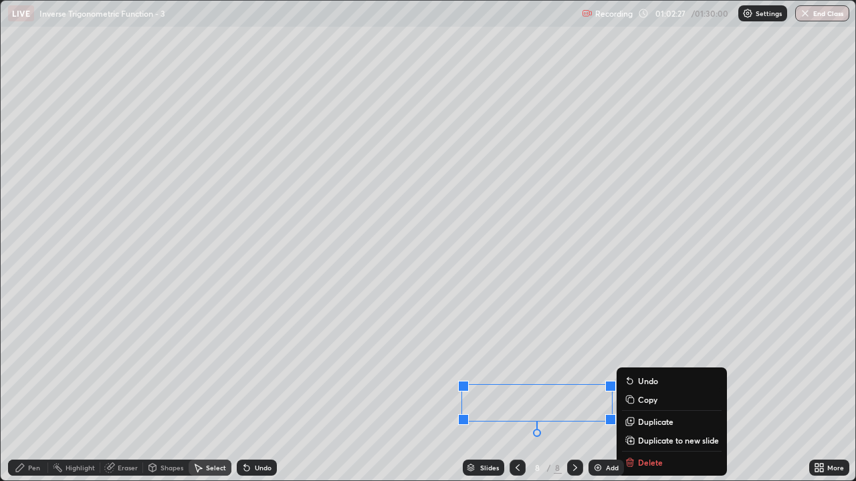
click at [635, 390] on div "Slides 8 / 8 Add" at bounding box center [543, 468] width 532 height 27
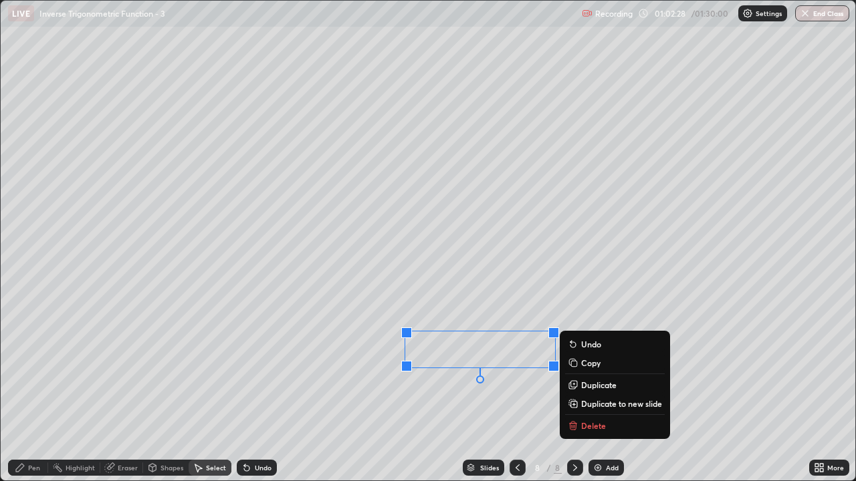
click at [574, 390] on icon at bounding box center [574, 426] width 0 height 3
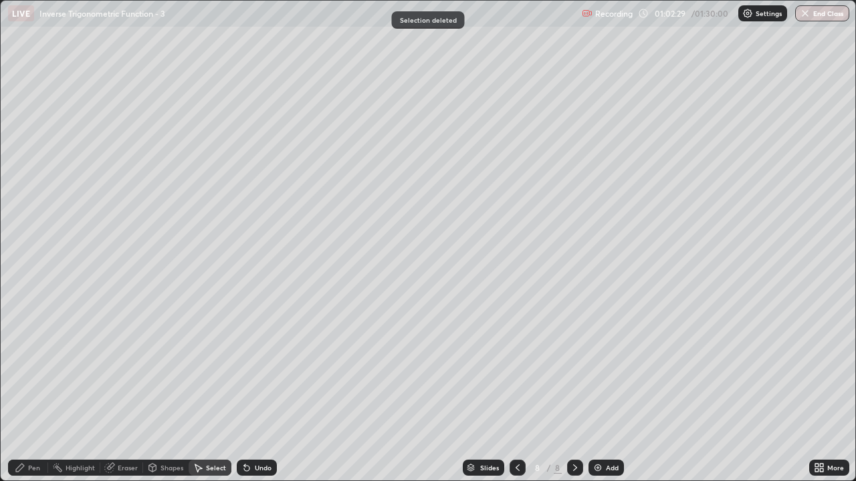
click at [27, 390] on div "Pen" at bounding box center [28, 468] width 40 height 16
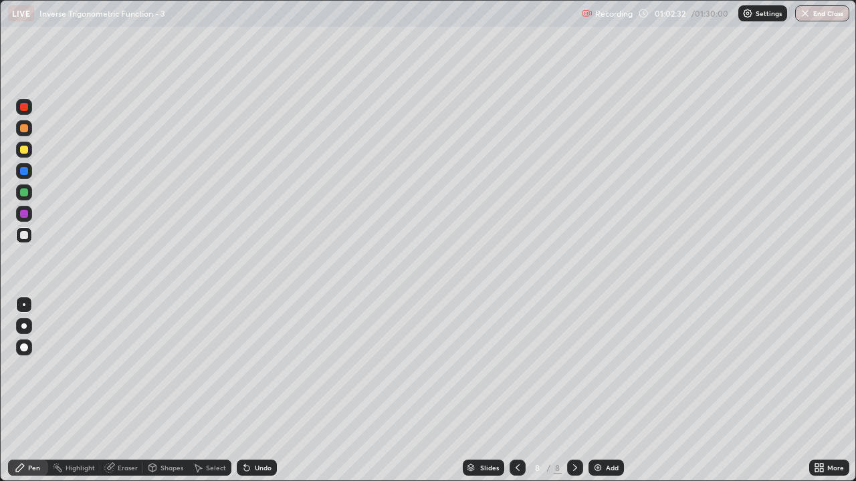
click at [261, 390] on div "Undo" at bounding box center [263, 468] width 17 height 7
click at [206, 390] on div "Select" at bounding box center [216, 468] width 20 height 7
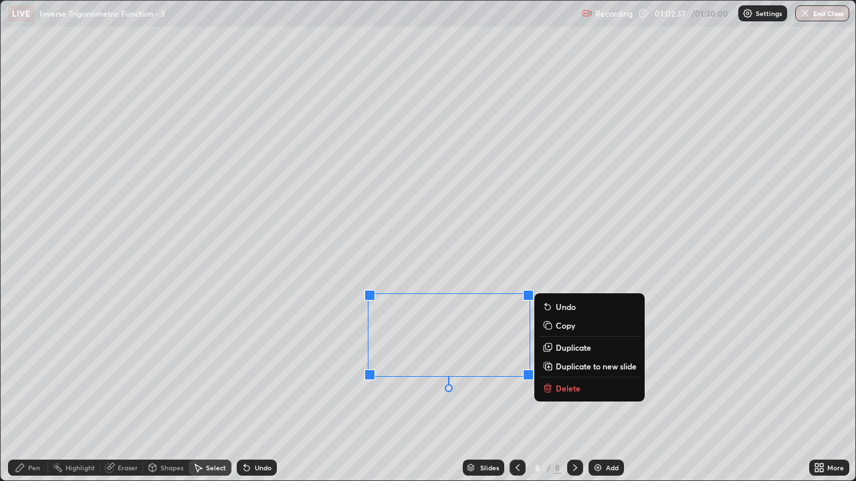
click at [37, 390] on div "Pen" at bounding box center [34, 468] width 12 height 7
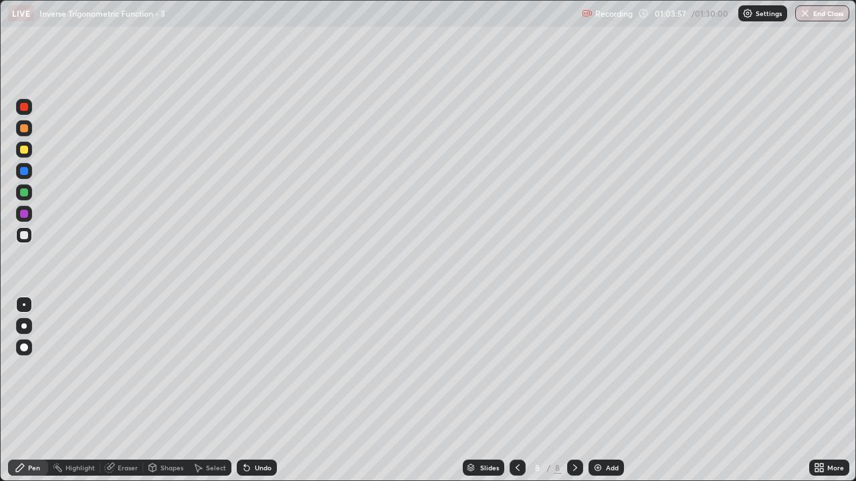
click at [24, 148] on div at bounding box center [24, 150] width 8 height 8
click at [600, 390] on img at bounding box center [597, 468] width 11 height 11
click at [25, 238] on div at bounding box center [24, 235] width 8 height 8
click at [255, 390] on div "Undo" at bounding box center [263, 468] width 17 height 7
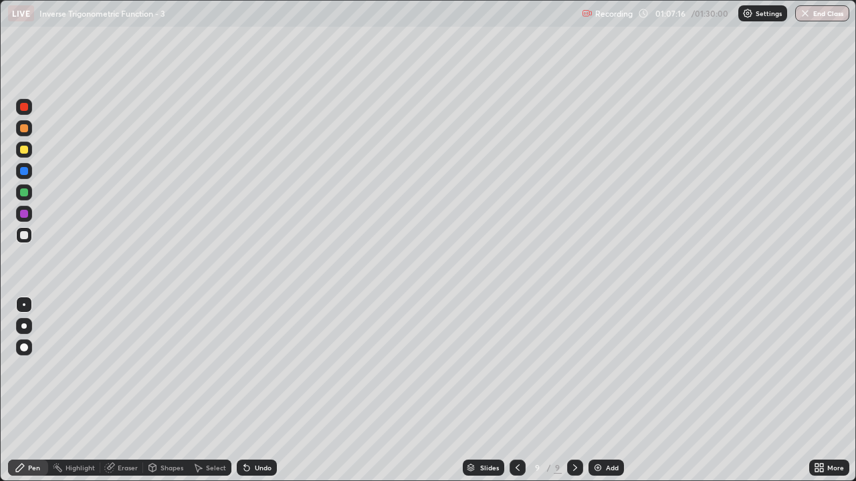
click at [265, 390] on div "Undo" at bounding box center [263, 468] width 17 height 7
click at [262, 390] on div "Undo" at bounding box center [263, 468] width 17 height 7
click at [263, 390] on div "Undo" at bounding box center [263, 468] width 17 height 7
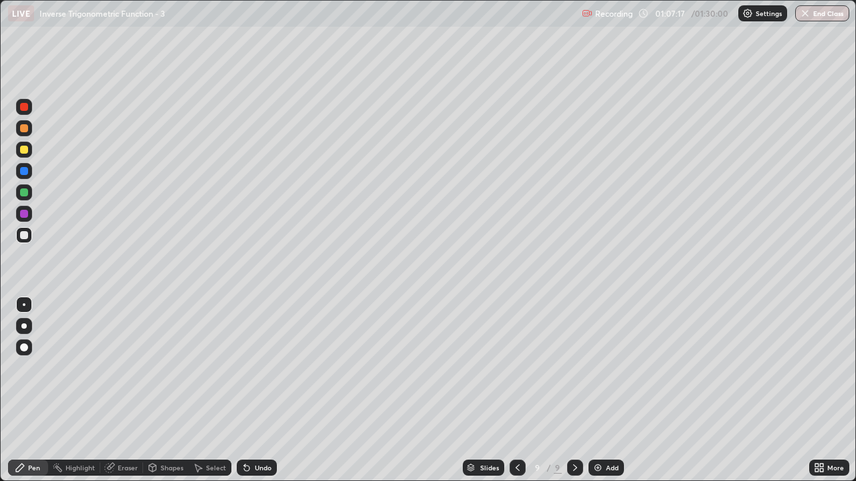
click at [263, 390] on div "Undo" at bounding box center [263, 468] width 17 height 7
click at [516, 390] on icon at bounding box center [517, 468] width 11 height 11
click at [515, 390] on icon at bounding box center [517, 468] width 11 height 11
click at [514, 390] on icon at bounding box center [517, 468] width 11 height 11
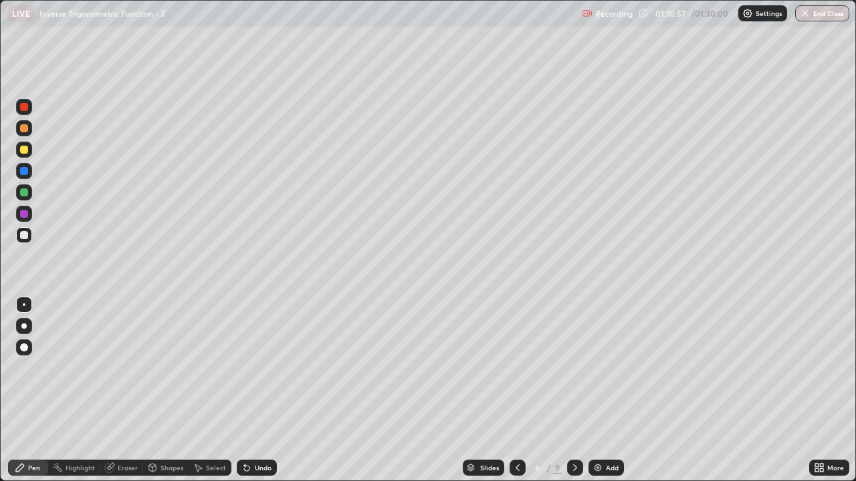
click at [574, 390] on icon at bounding box center [575, 468] width 11 height 11
click at [580, 390] on div at bounding box center [575, 468] width 16 height 16
click at [263, 390] on div "Undo" at bounding box center [257, 468] width 40 height 16
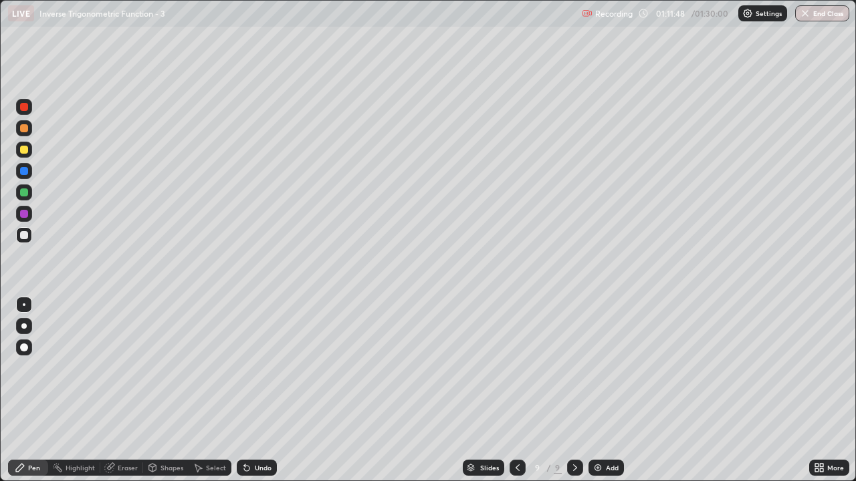
click at [262, 390] on div "Undo" at bounding box center [263, 468] width 17 height 7
click at [823, 390] on icon at bounding box center [819, 468] width 11 height 11
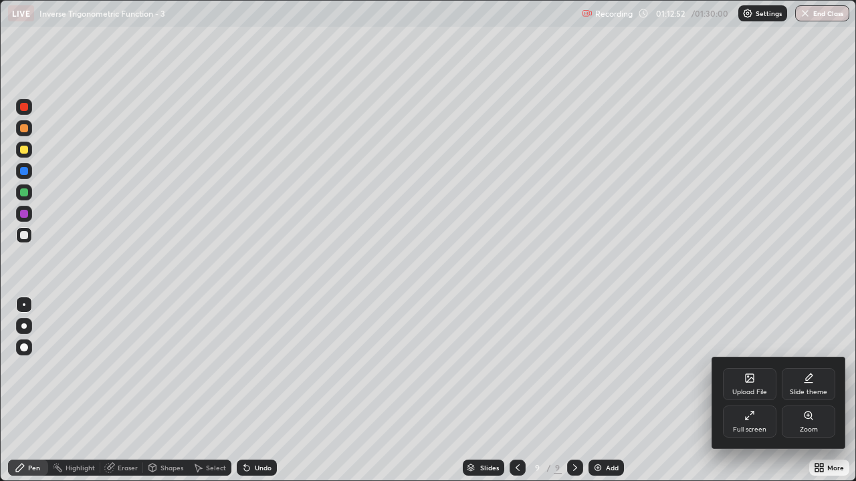
click at [761, 390] on div "Full screen" at bounding box center [749, 430] width 33 height 7
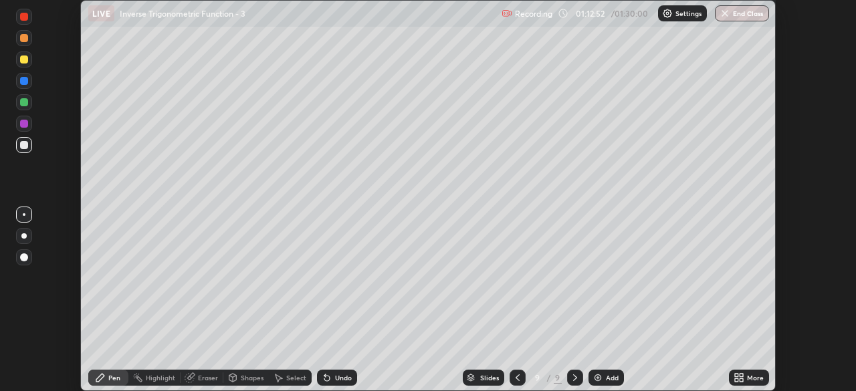
scroll to position [66469, 66004]
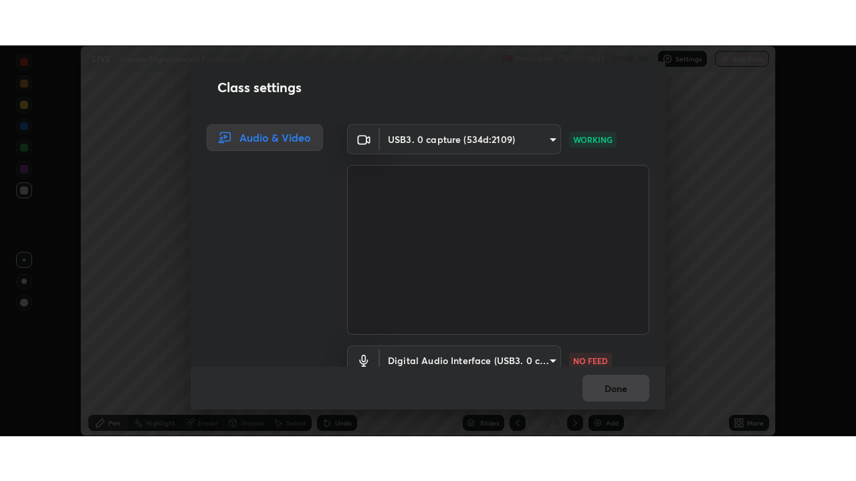
scroll to position [61, 0]
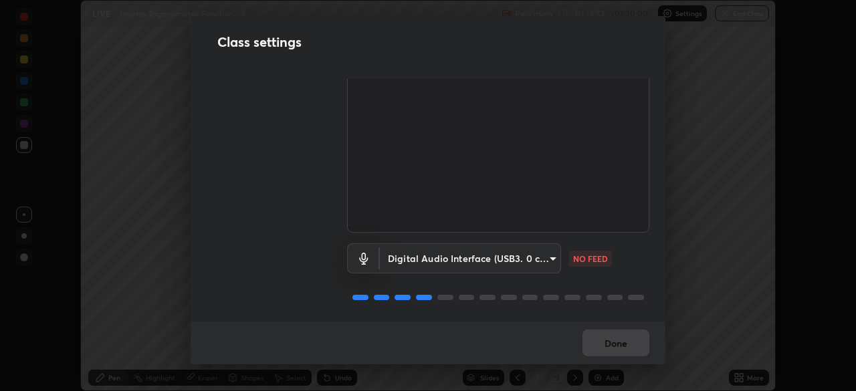
click at [548, 261] on body "Erase all LIVE Inverse Trigonometric Function - 3 Recording 01:13:52 / 01:30:00…" at bounding box center [428, 195] width 856 height 391
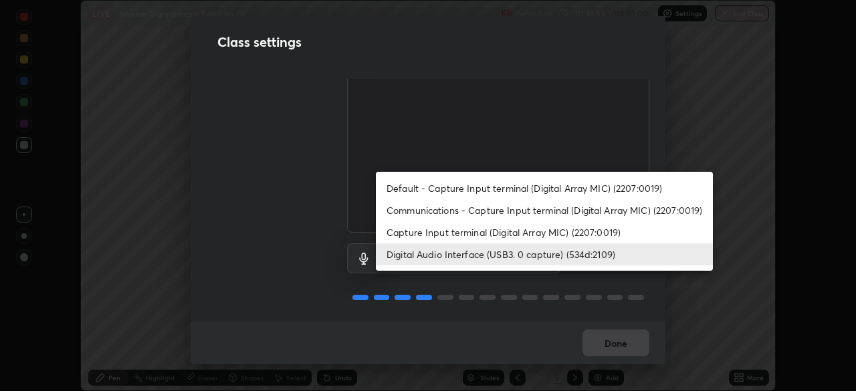
click at [538, 232] on li "Capture Input terminal (Digital Array MIC) (2207:0019)" at bounding box center [544, 232] width 337 height 22
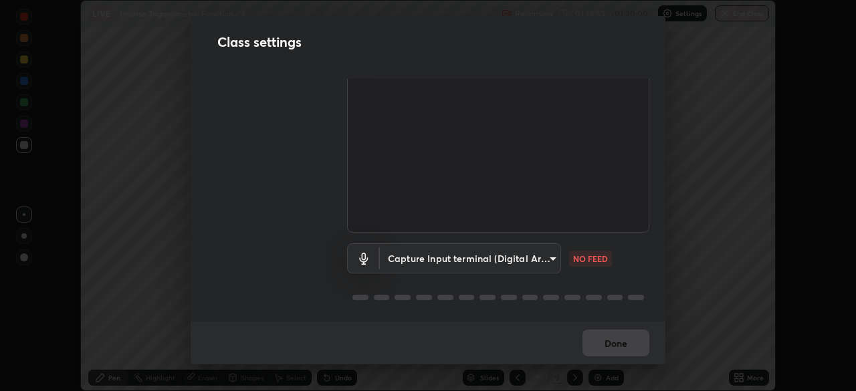
click at [539, 258] on body "Erase all LIVE Inverse Trigonometric Function - 3 Recording 01:13:53 / 01:30:00…" at bounding box center [428, 195] width 856 height 391
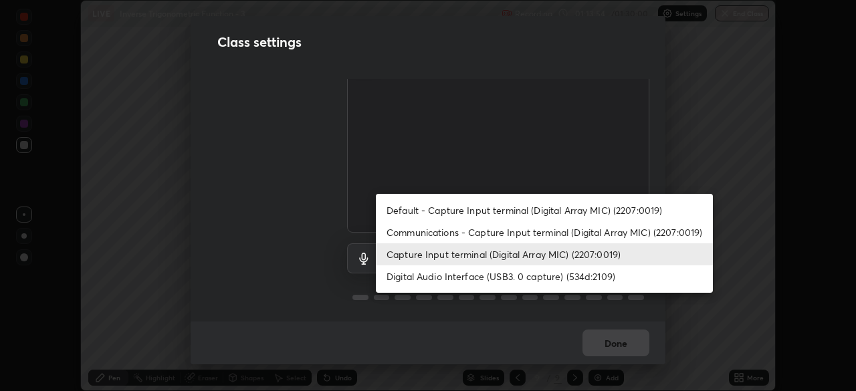
click at [536, 278] on li "Digital Audio Interface (USB3. 0 capture) (534d:2109)" at bounding box center [544, 276] width 337 height 22
type input "a79e2c37a3e820974fa073ddb46aa6e630d5ecfd19982edee8f34e1274aecea6"
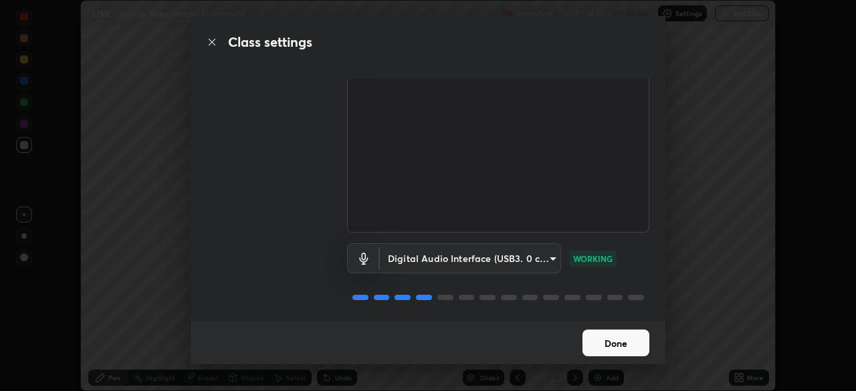
click at [614, 340] on button "Done" at bounding box center [615, 343] width 67 height 27
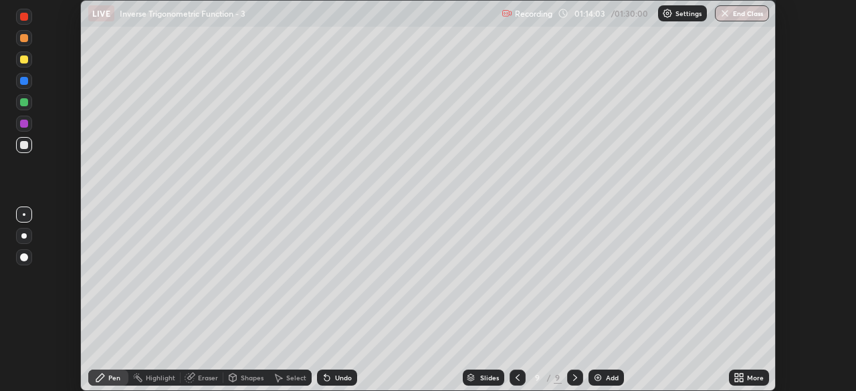
click at [741, 380] on icon at bounding box center [740, 379] width 3 height 3
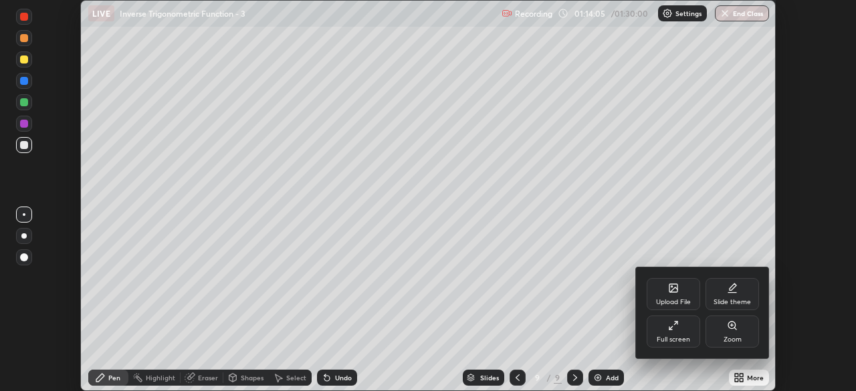
click at [668, 337] on div "Full screen" at bounding box center [673, 339] width 33 height 7
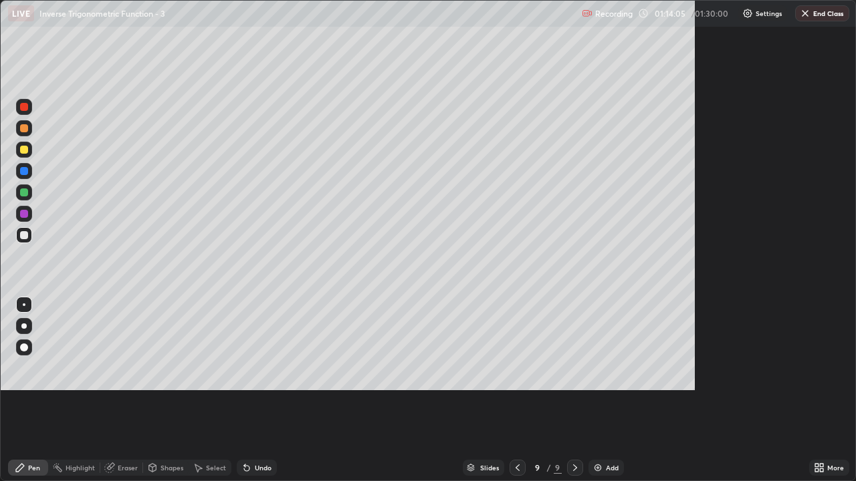
scroll to position [481, 856]
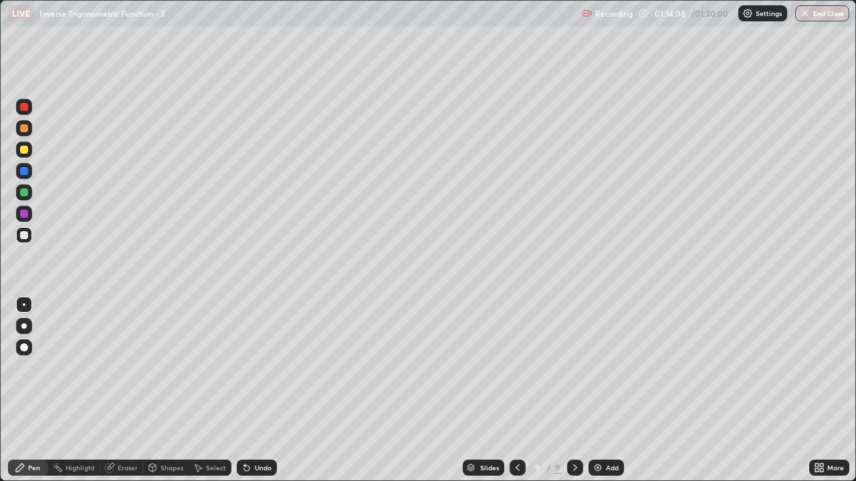
click at [213, 390] on div "Select" at bounding box center [216, 468] width 20 height 7
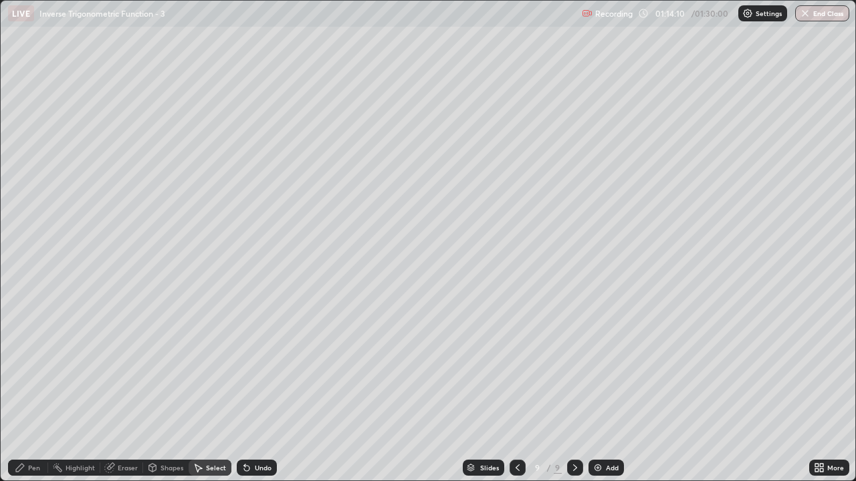
click at [57, 151] on div "0 ° Undo Copy Duplicate Duplicate to new slide Delete" at bounding box center [428, 241] width 854 height 480
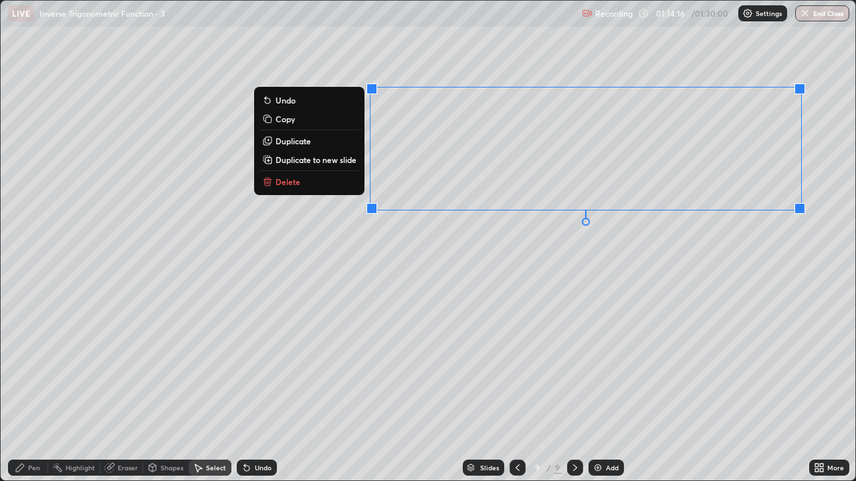
click at [449, 317] on div "0 ° Undo Copy Duplicate Duplicate to new slide Delete" at bounding box center [428, 241] width 854 height 480
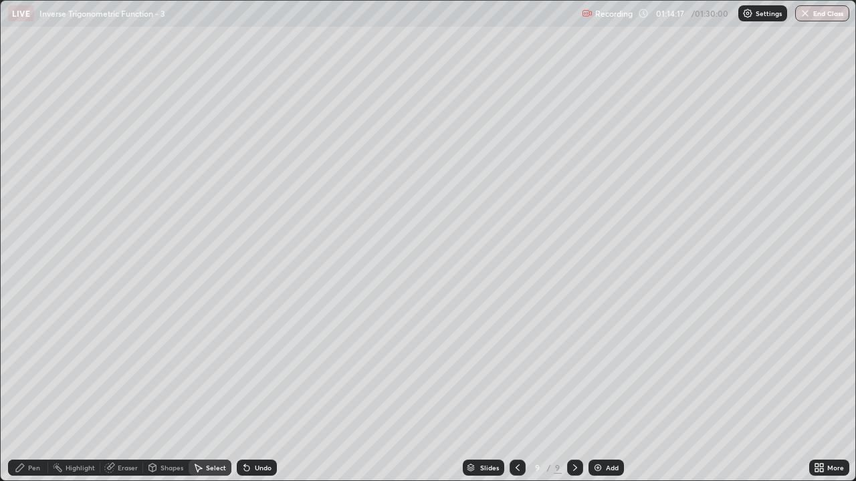
click at [33, 390] on div "Pen" at bounding box center [34, 468] width 12 height 7
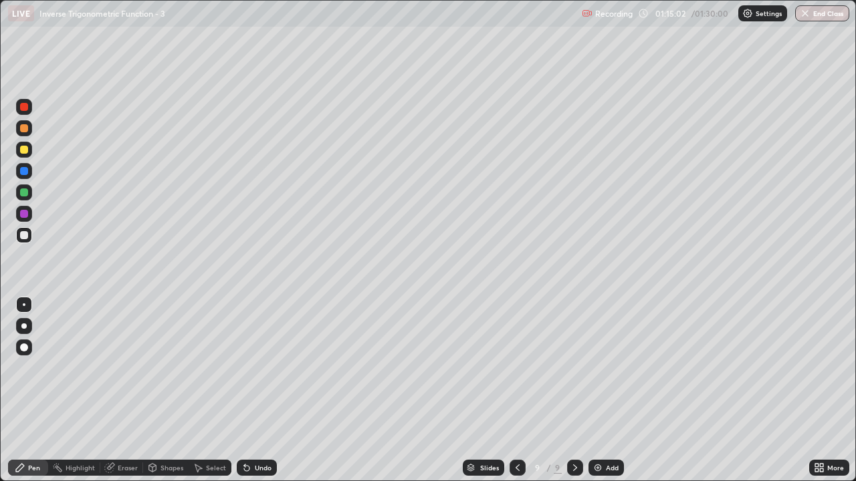
click at [257, 390] on div "Undo" at bounding box center [263, 468] width 17 height 7
click at [259, 390] on div "Undo" at bounding box center [263, 468] width 17 height 7
click at [207, 390] on div "Select" at bounding box center [216, 468] width 20 height 7
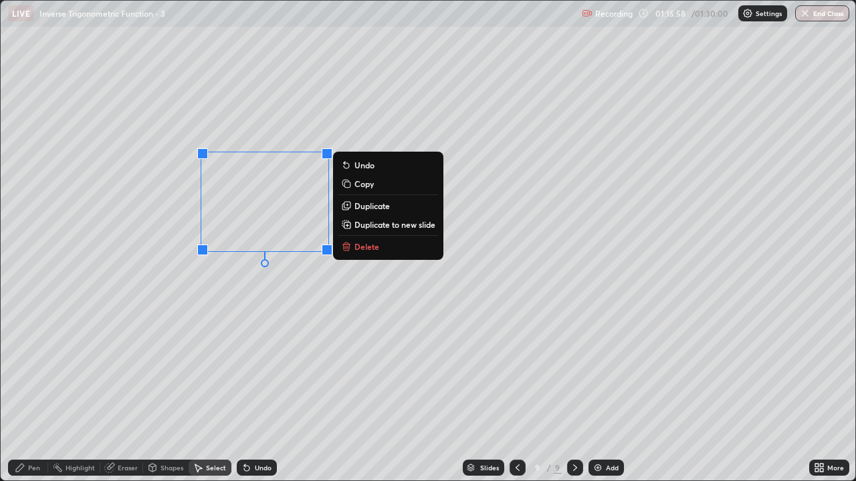
click at [265, 319] on div "0 ° Undo Copy Duplicate Duplicate to new slide Delete" at bounding box center [428, 241] width 854 height 480
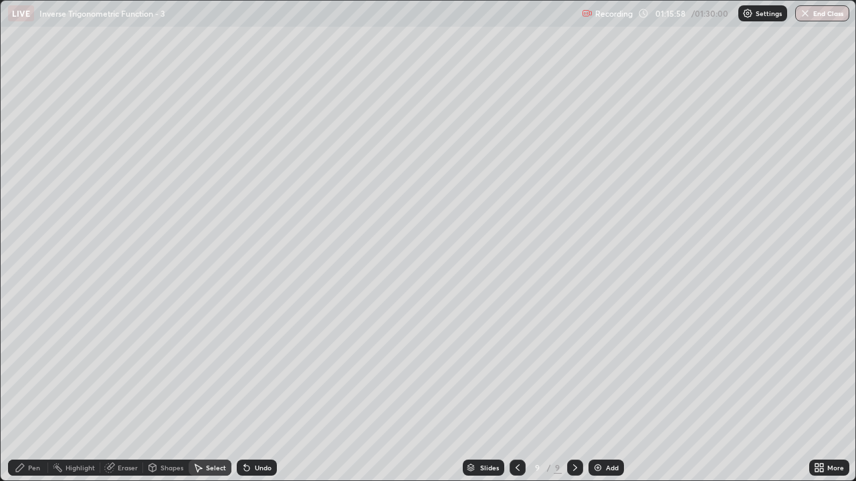
click at [32, 390] on div "Pen" at bounding box center [34, 468] width 12 height 7
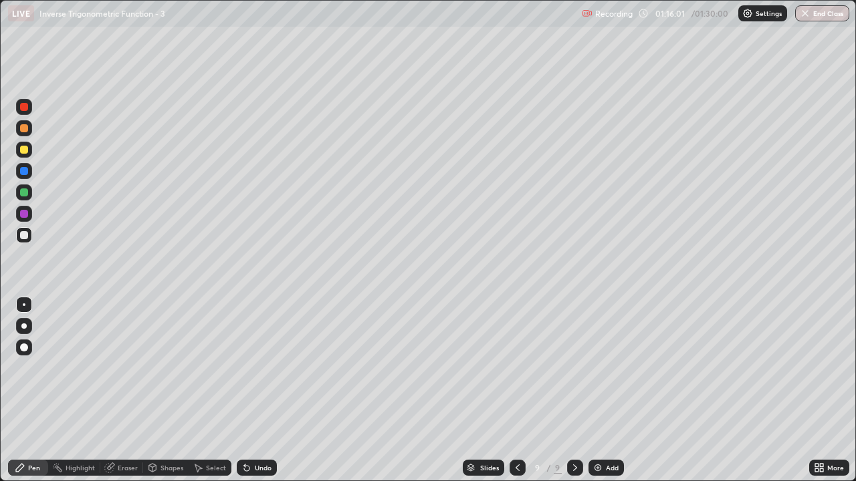
click at [210, 390] on div "Select" at bounding box center [216, 468] width 20 height 7
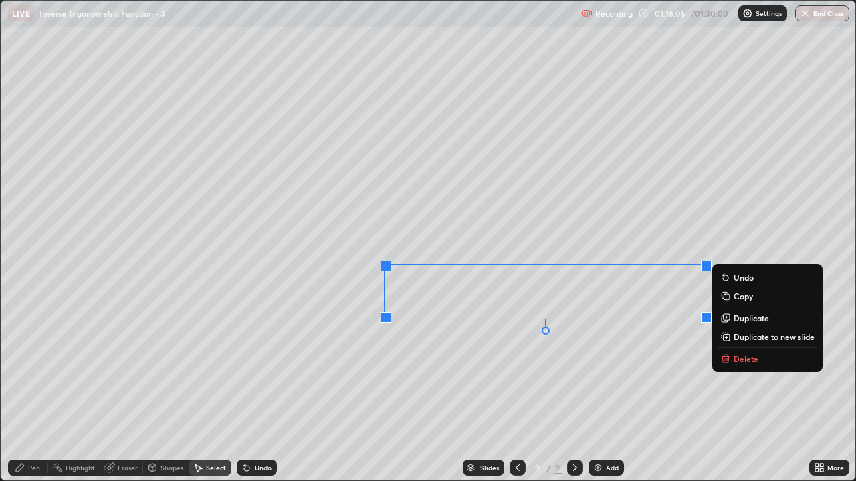
click at [606, 375] on div "0 ° Undo Copy Duplicate Duplicate to new slide Delete" at bounding box center [428, 241] width 854 height 480
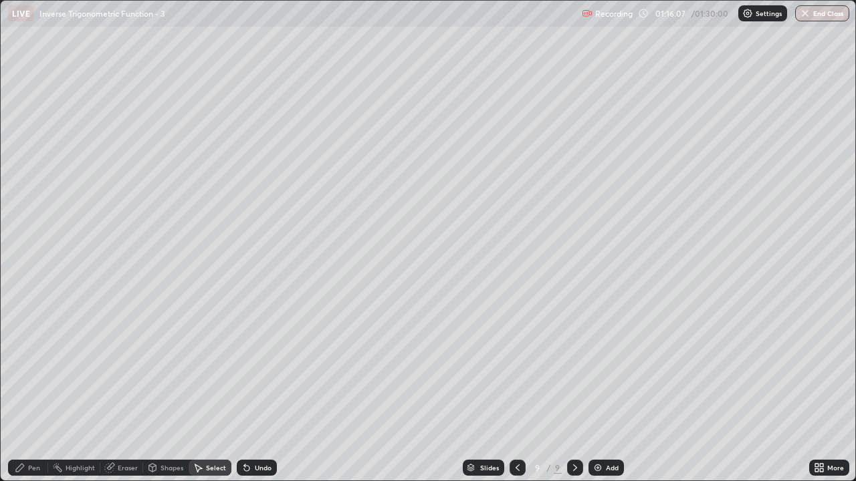
click at [38, 390] on div "Pen" at bounding box center [34, 468] width 12 height 7
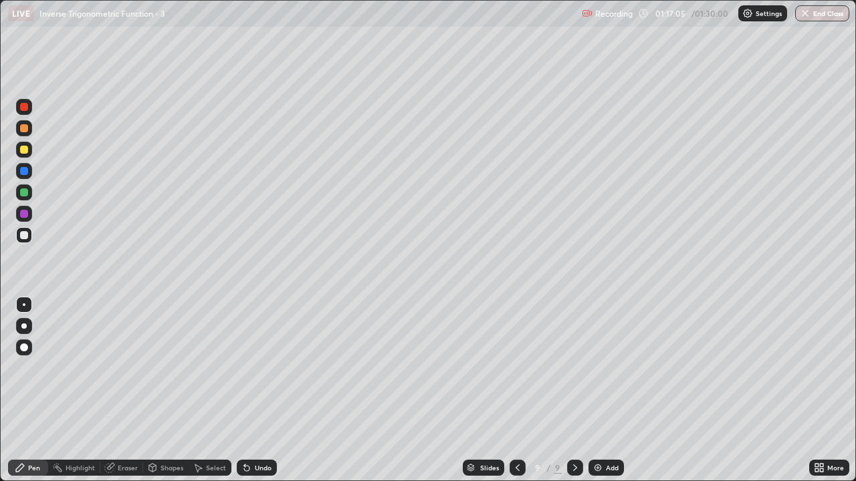
click at [255, 390] on div "Undo" at bounding box center [263, 468] width 17 height 7
click at [207, 390] on div "Select" at bounding box center [216, 468] width 20 height 7
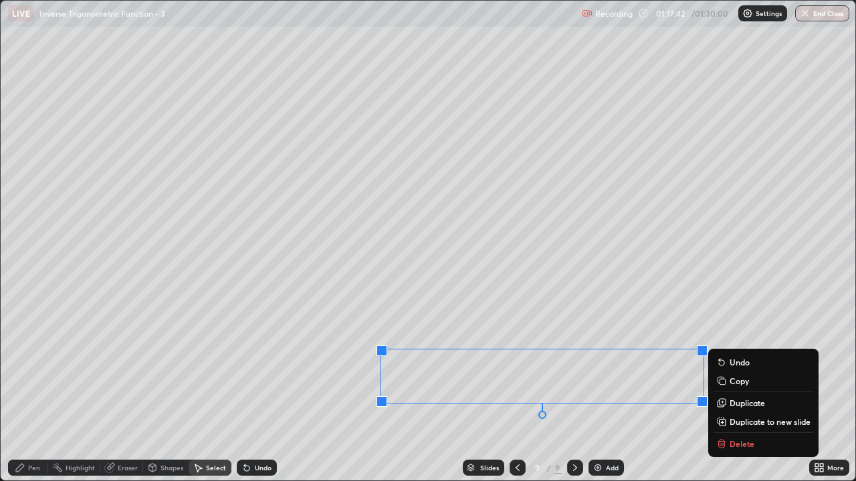
click at [24, 390] on icon at bounding box center [20, 468] width 11 height 11
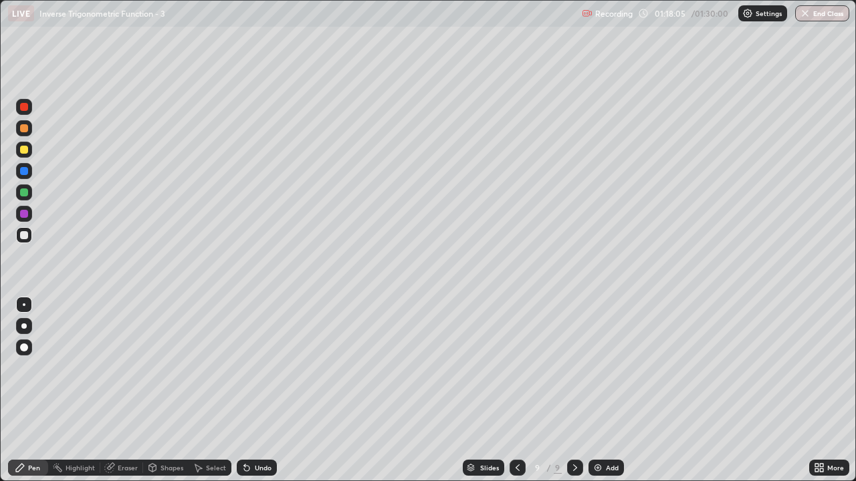
click at [250, 390] on div "Undo" at bounding box center [257, 468] width 40 height 16
click at [247, 390] on icon at bounding box center [246, 468] width 11 height 11
click at [367, 11] on div "LIVE Inverse Trigonometric Function - 3" at bounding box center [292, 13] width 568 height 27
click at [209, 390] on div "Select" at bounding box center [210, 468] width 43 height 16
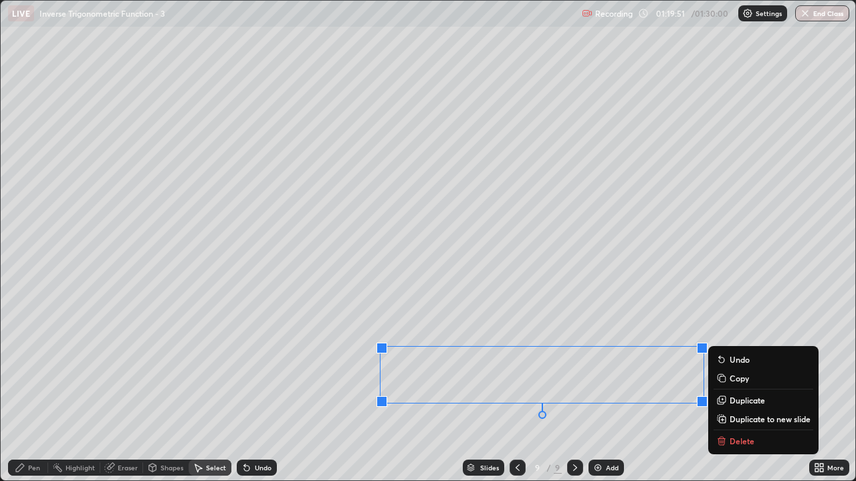
click at [749, 390] on p "Duplicate to new slide" at bounding box center [769, 419] width 81 height 11
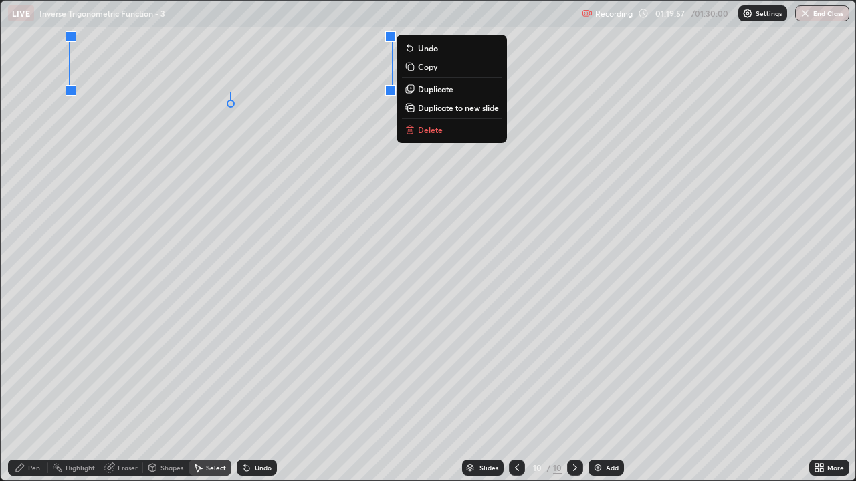
click at [27, 390] on div "Pen" at bounding box center [28, 468] width 40 height 16
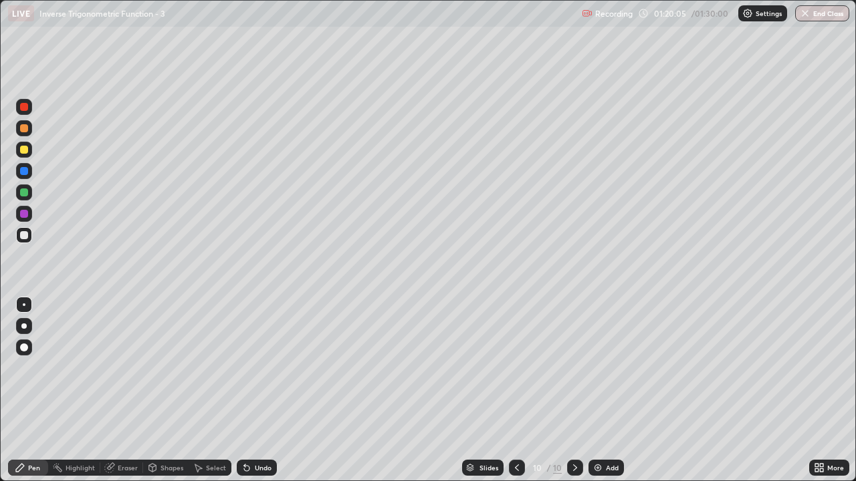
click at [251, 390] on div "Undo" at bounding box center [257, 468] width 40 height 16
click at [255, 390] on div "Undo" at bounding box center [263, 468] width 17 height 7
click at [604, 390] on div "Add" at bounding box center [605, 468] width 35 height 16
click at [259, 390] on div "Undo" at bounding box center [263, 468] width 17 height 7
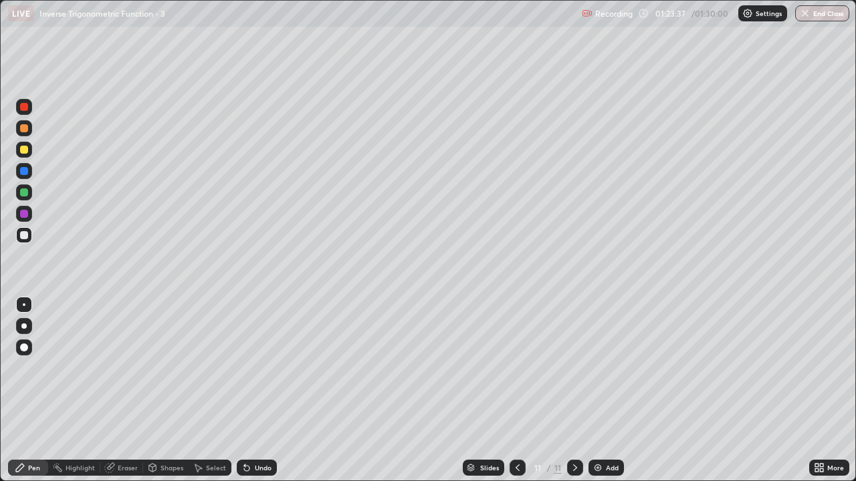
click at [260, 390] on div "Undo" at bounding box center [263, 468] width 17 height 7
click at [258, 390] on div "Undo" at bounding box center [263, 468] width 17 height 7
click at [256, 390] on div "Undo" at bounding box center [263, 468] width 17 height 7
click at [255, 390] on div "Undo" at bounding box center [263, 468] width 17 height 7
click at [250, 390] on icon at bounding box center [246, 468] width 11 height 11
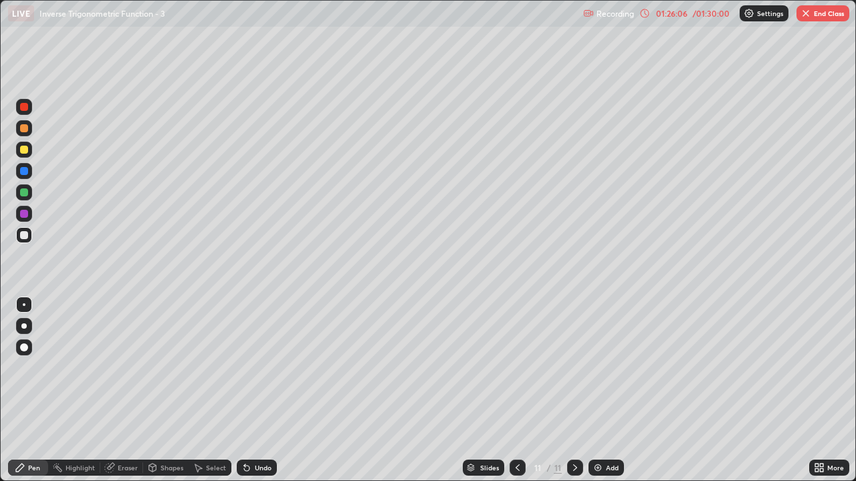
click at [252, 390] on div "Undo" at bounding box center [257, 468] width 40 height 16
click at [255, 390] on div "Undo" at bounding box center [263, 468] width 17 height 7
click at [250, 390] on div "Undo" at bounding box center [257, 468] width 40 height 16
click at [257, 390] on div "Undo" at bounding box center [257, 468] width 40 height 16
click at [255, 390] on div "Undo" at bounding box center [263, 468] width 17 height 7
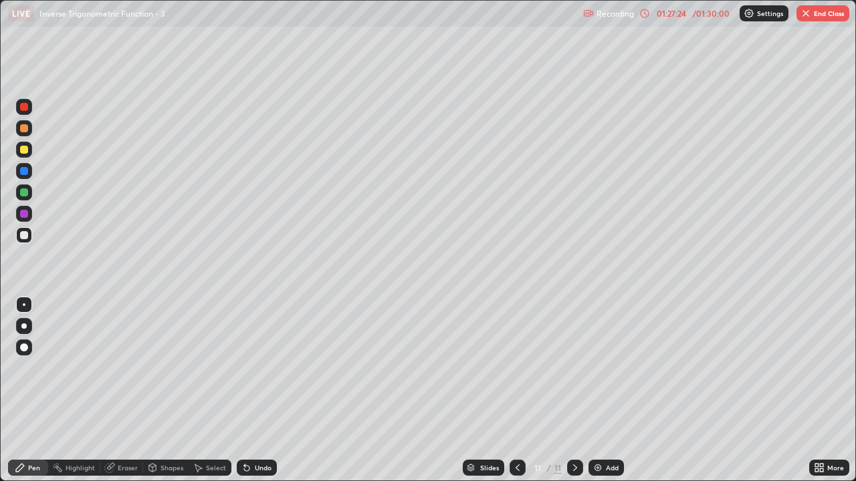
click at [257, 390] on div "Undo" at bounding box center [263, 468] width 17 height 7
click at [124, 390] on div "Eraser" at bounding box center [128, 468] width 20 height 7
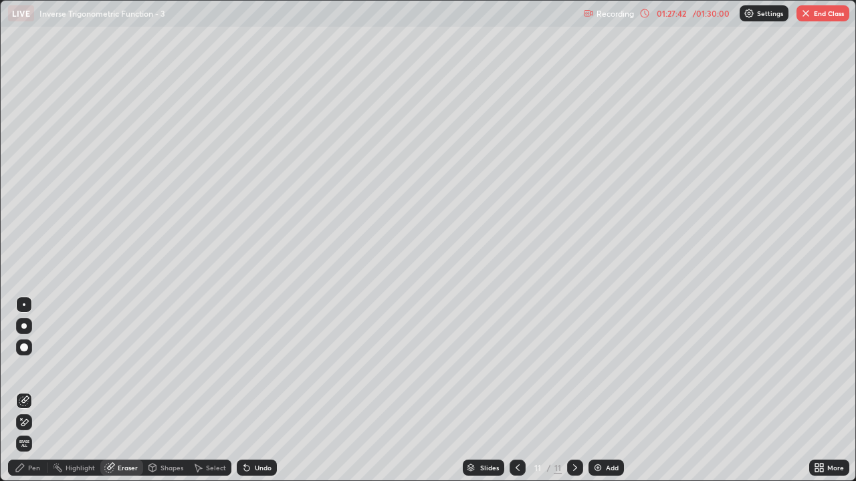
click at [19, 390] on icon at bounding box center [20, 468] width 8 height 8
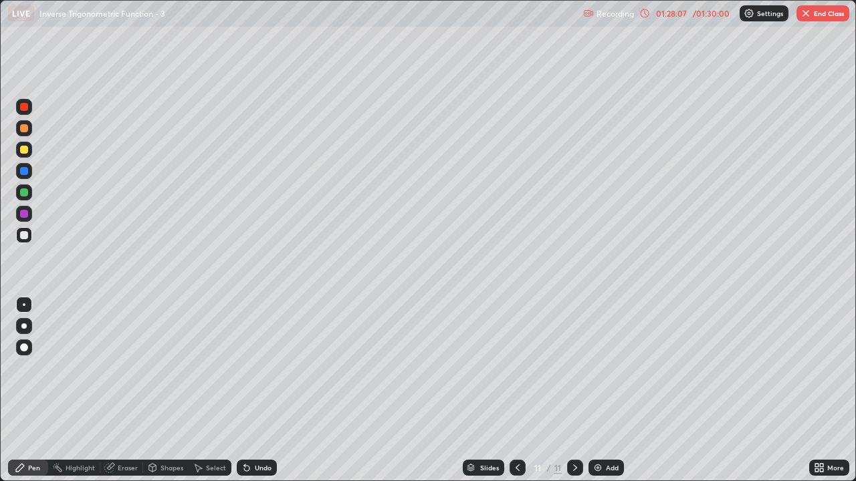
click at [215, 390] on div "Select" at bounding box center [210, 468] width 43 height 16
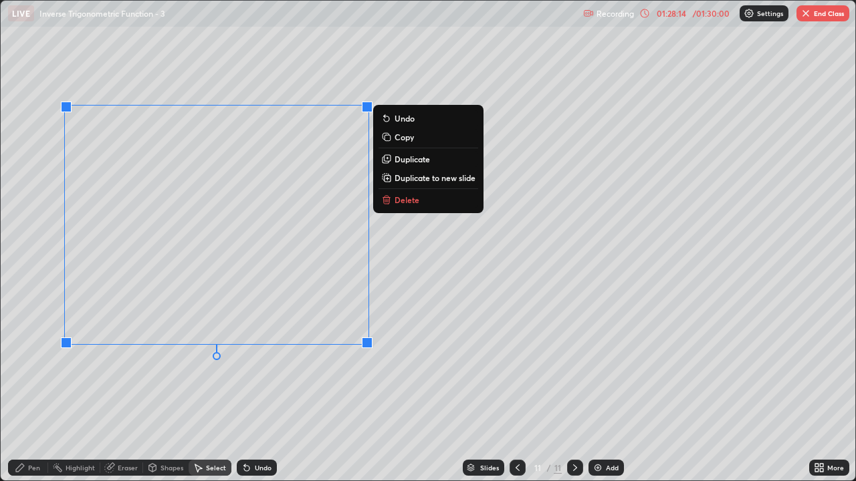
click at [25, 390] on div "Pen" at bounding box center [28, 468] width 40 height 16
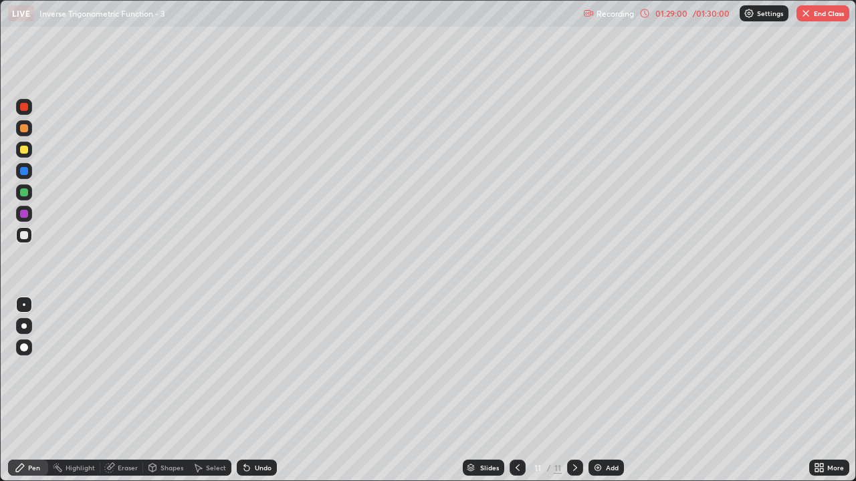
click at [25, 150] on div at bounding box center [24, 150] width 8 height 8
click at [214, 390] on div "Select" at bounding box center [216, 468] width 20 height 7
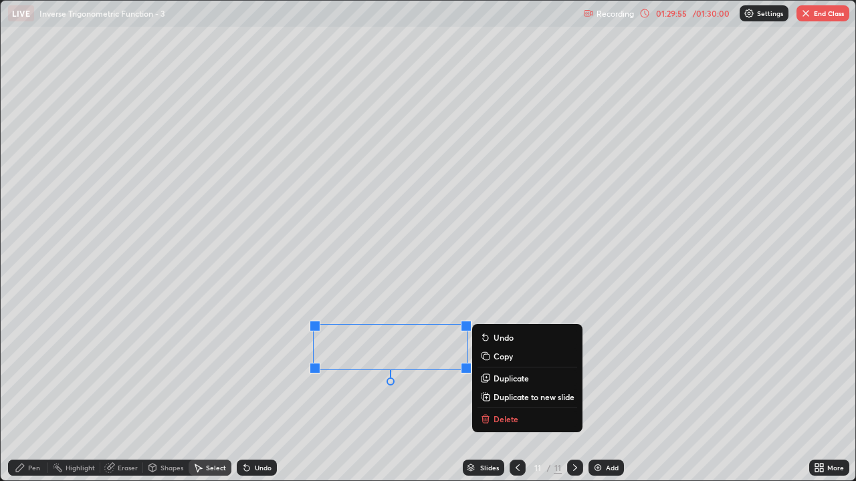
click at [494, 378] on p "Duplicate" at bounding box center [510, 378] width 35 height 11
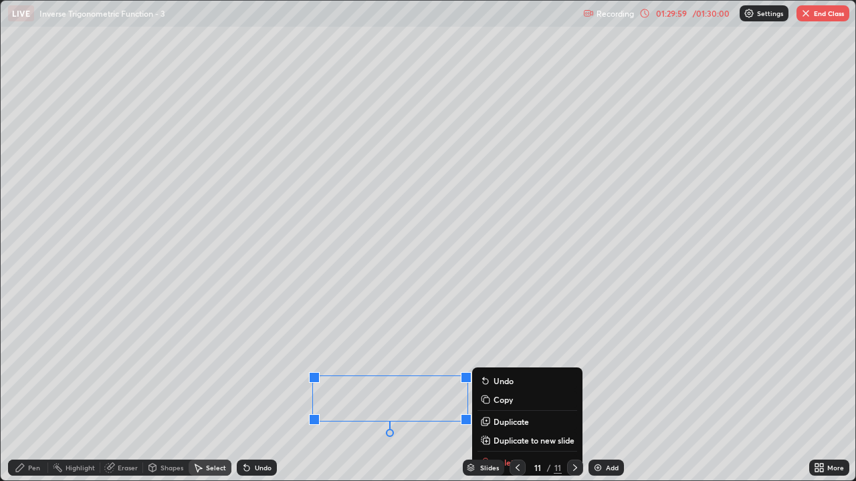
click at [490, 390] on button "Duplicate" at bounding box center [527, 422] width 100 height 16
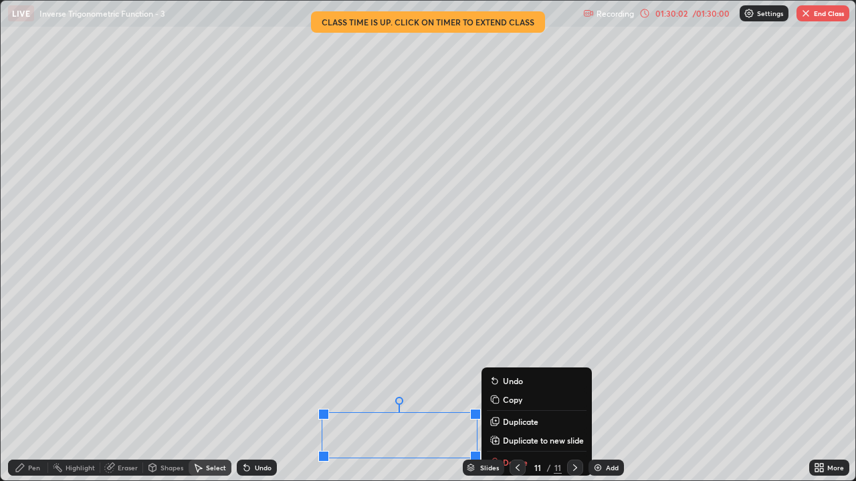
click at [25, 390] on icon at bounding box center [20, 468] width 11 height 11
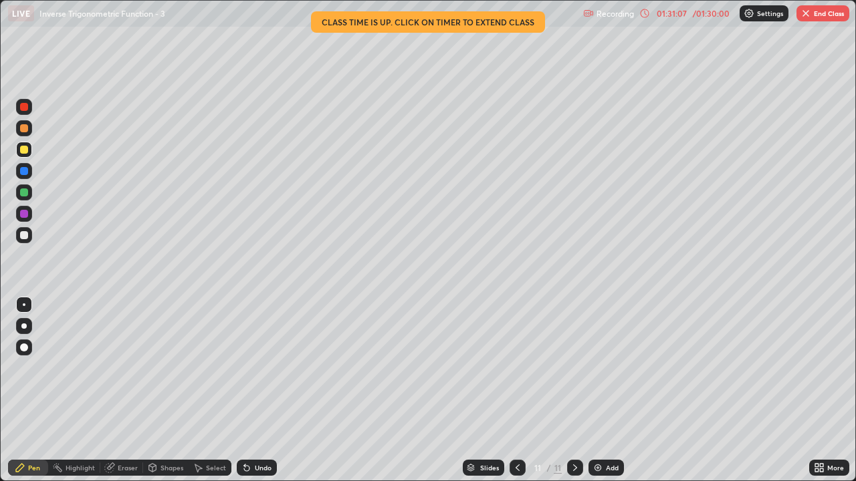
click at [255, 390] on div "Undo" at bounding box center [263, 468] width 17 height 7
click at [249, 390] on icon at bounding box center [246, 468] width 11 height 11
click at [23, 235] on div at bounding box center [24, 235] width 8 height 8
click at [206, 390] on div "Select" at bounding box center [216, 468] width 20 height 7
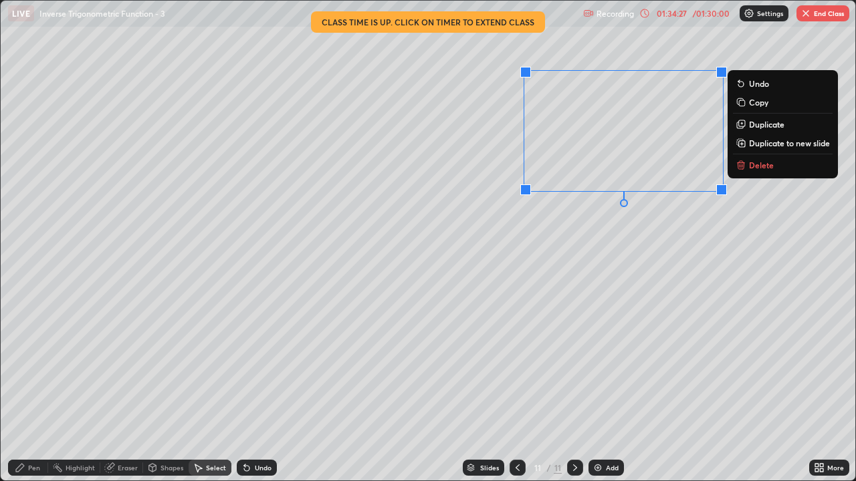
click at [27, 390] on div "Pen" at bounding box center [28, 468] width 40 height 16
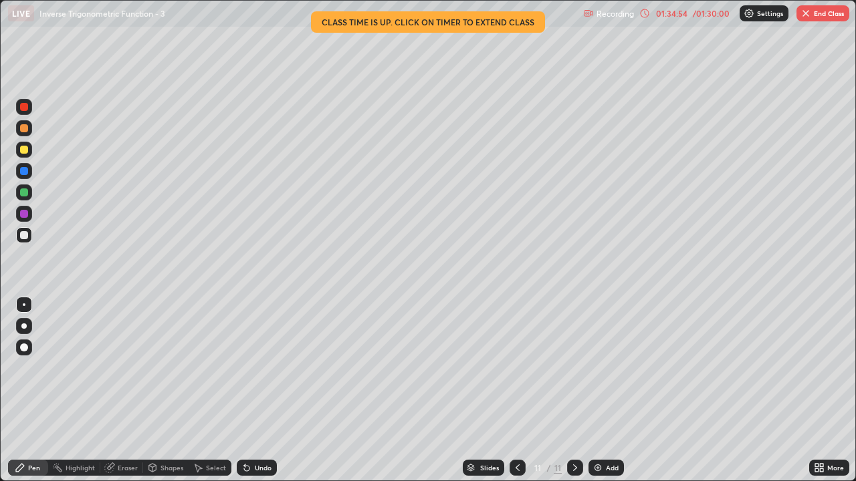
click at [252, 390] on div "Undo" at bounding box center [257, 468] width 40 height 16
click at [251, 390] on div "Undo" at bounding box center [257, 468] width 40 height 16
click at [256, 390] on div "Undo" at bounding box center [263, 468] width 17 height 7
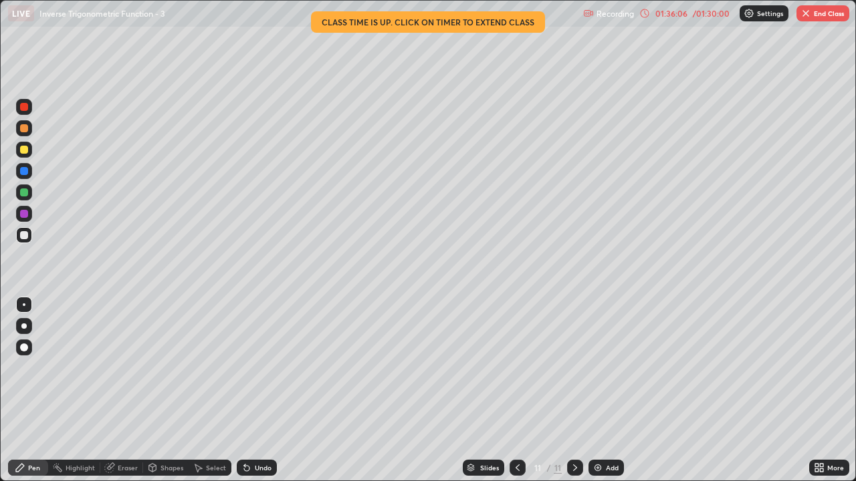
click at [255, 390] on div "Undo" at bounding box center [263, 468] width 17 height 7
click at [249, 390] on icon at bounding box center [246, 468] width 11 height 11
click at [204, 390] on div "Select" at bounding box center [210, 468] width 43 height 16
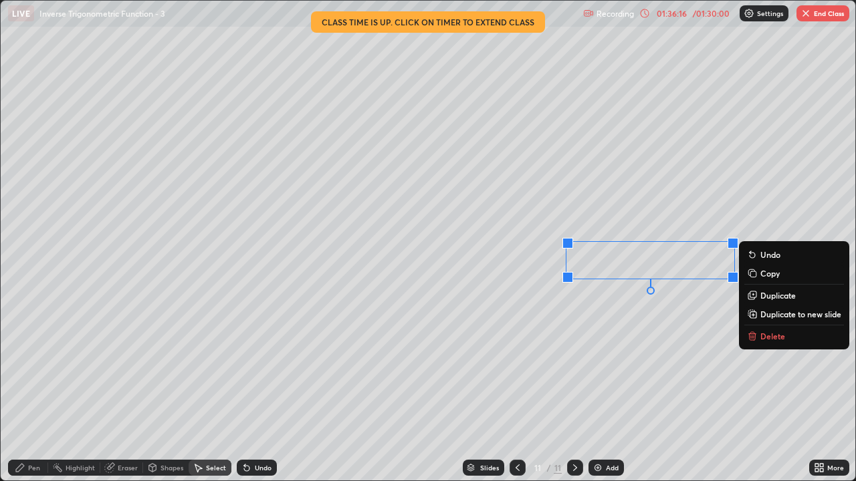
click at [766, 296] on p "Duplicate" at bounding box center [777, 295] width 35 height 11
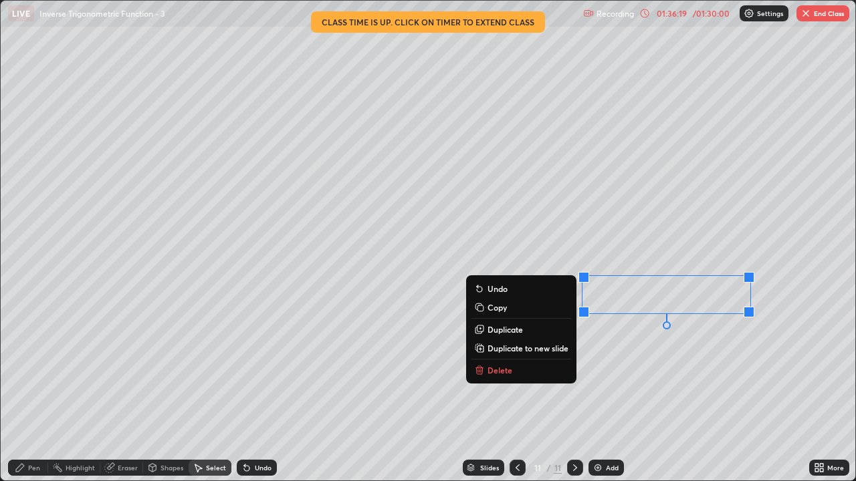
click at [614, 329] on div "0 ° Undo Copy Duplicate Duplicate to new slide Delete" at bounding box center [428, 241] width 854 height 480
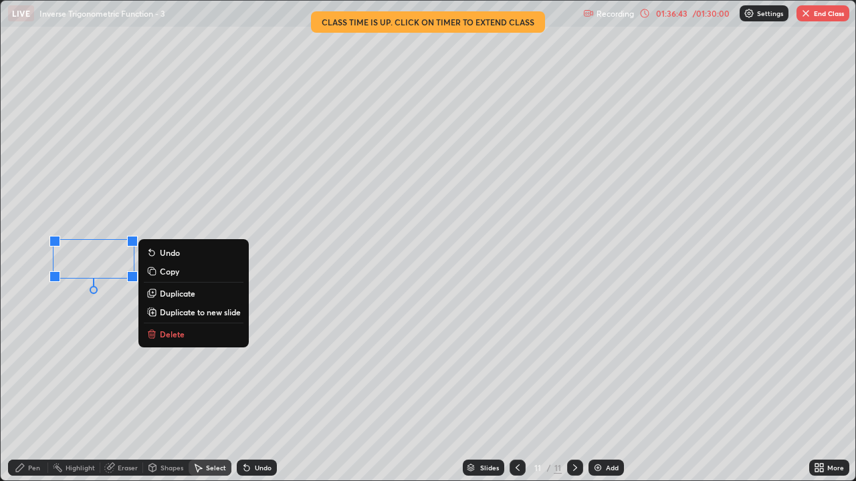
click at [67, 328] on div "0 ° Undo Copy Duplicate Duplicate to new slide Delete" at bounding box center [428, 241] width 854 height 480
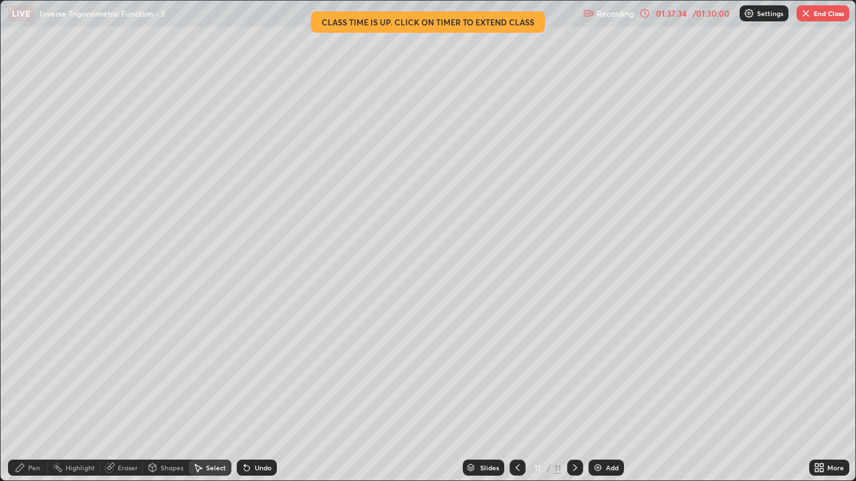
click at [816, 15] on button "End Class" at bounding box center [822, 13] width 53 height 16
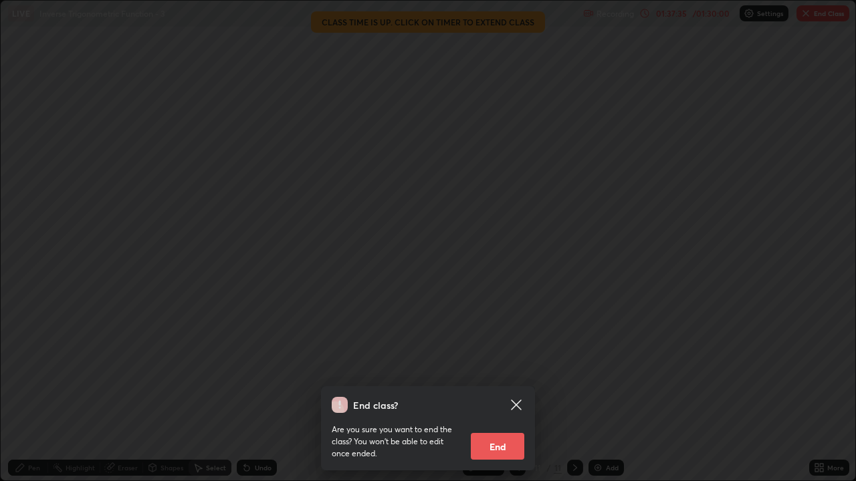
click at [503, 390] on button "End" at bounding box center [497, 446] width 53 height 27
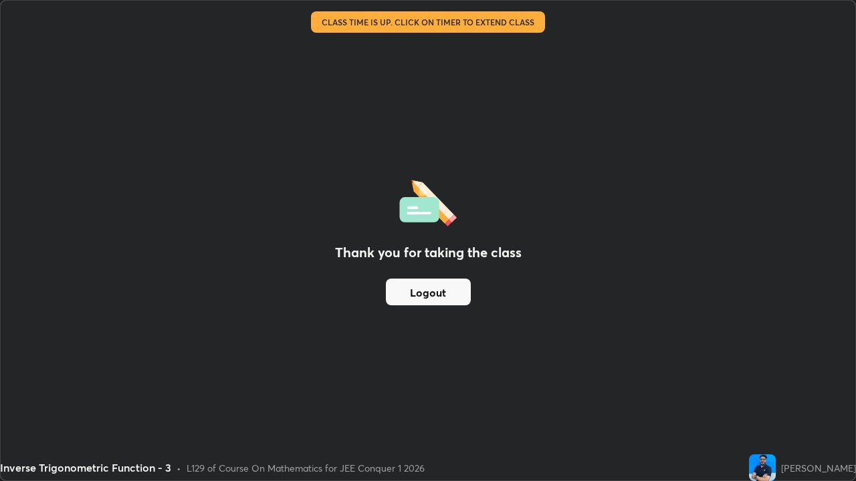
click at [439, 293] on button "Logout" at bounding box center [428, 292] width 85 height 27
